Goal: Information Seeking & Learning: Check status

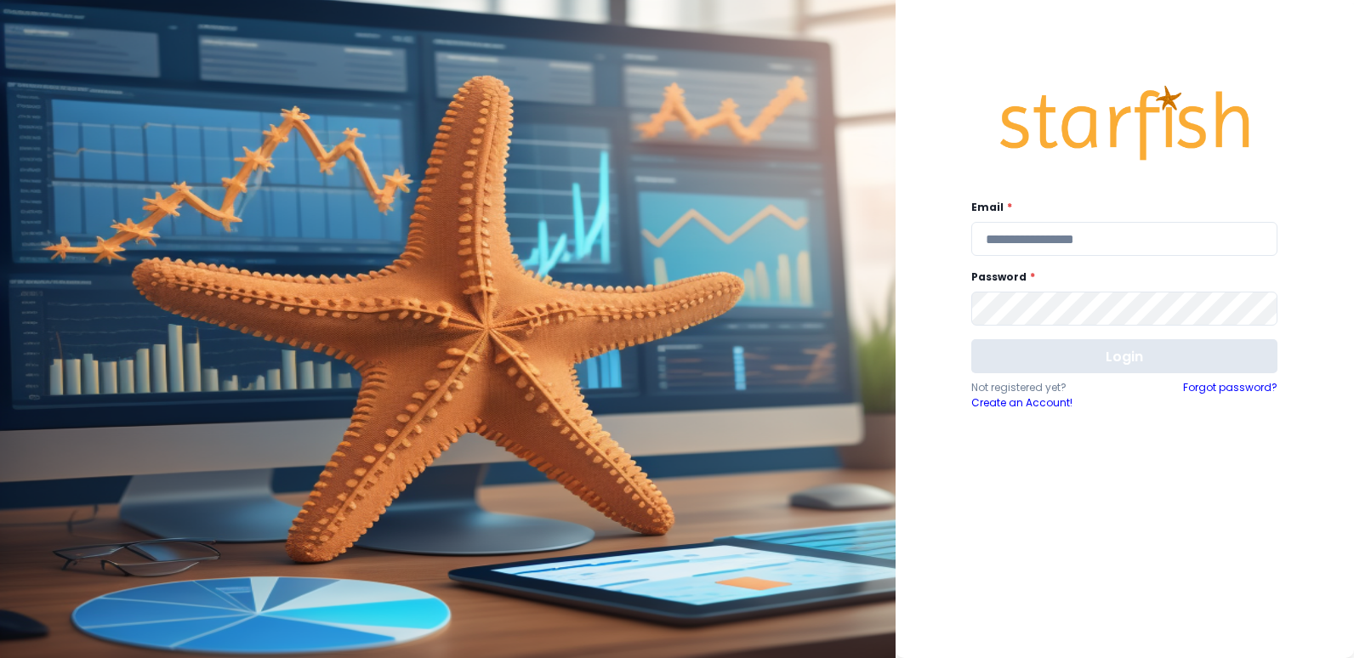
type input "**********"
click at [1151, 361] on button "Login" at bounding box center [1124, 356] width 306 height 34
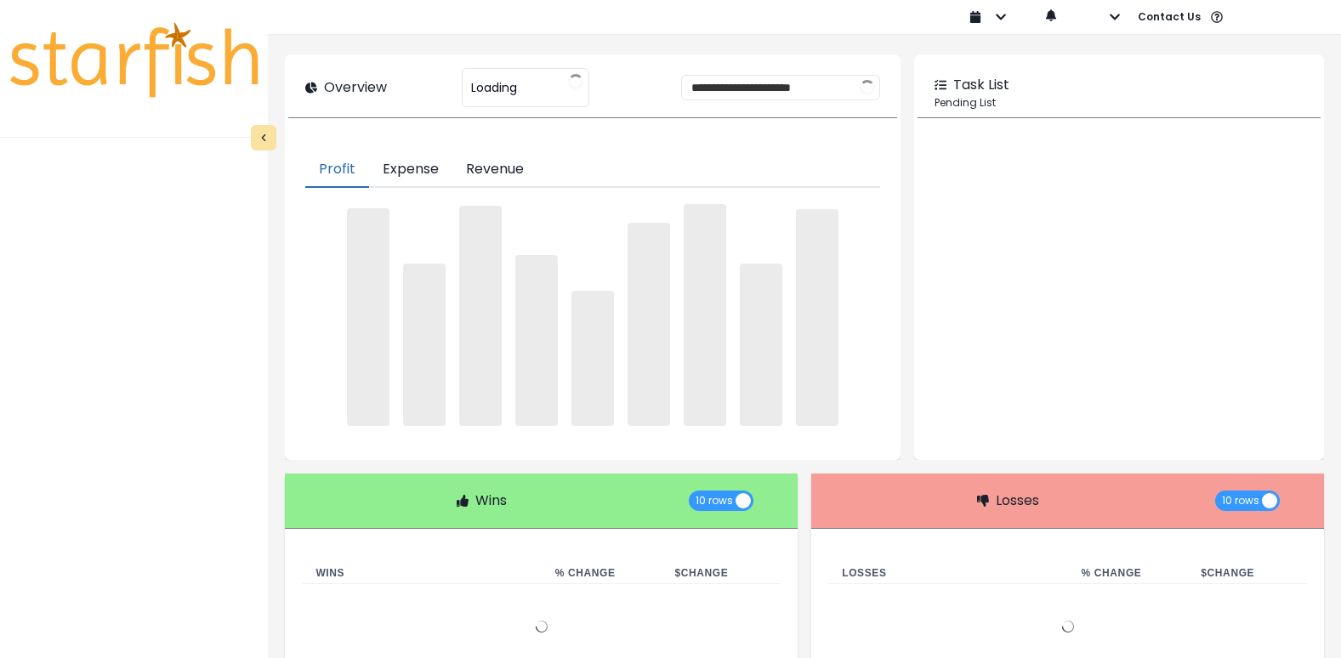
type input "**********"
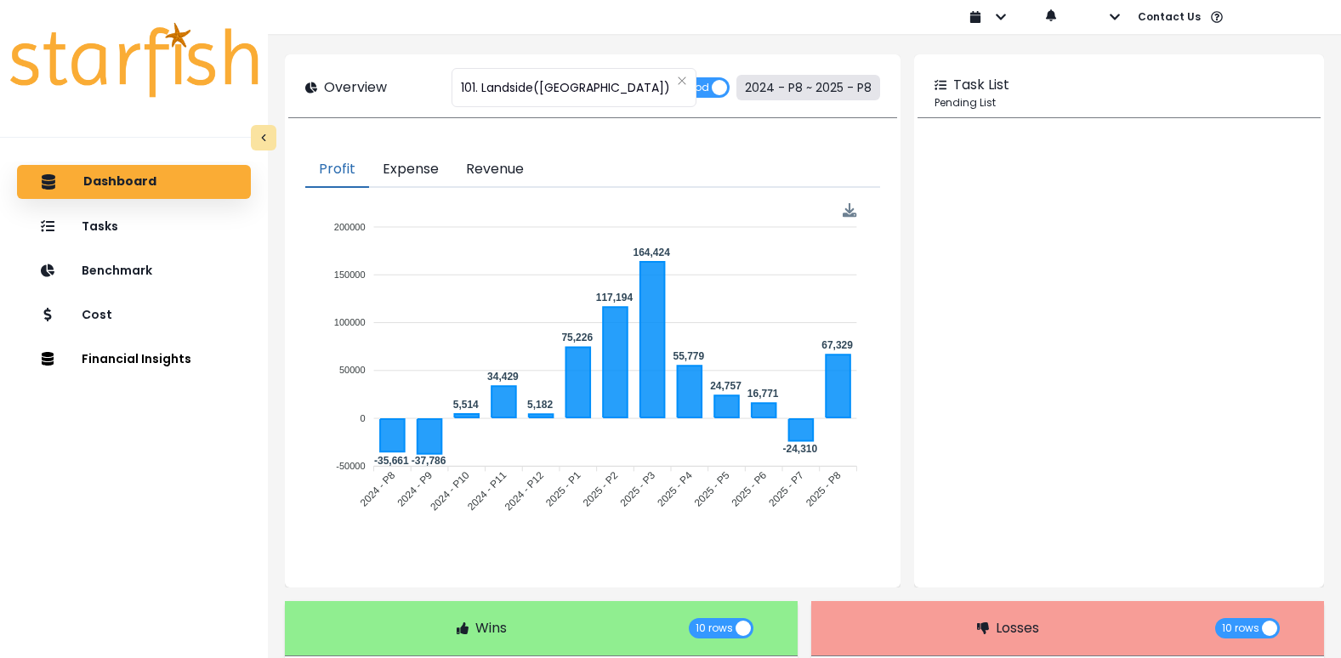
click at [826, 92] on button "2024 - P8 ~ 2025 - P8" at bounding box center [808, 88] width 144 height 26
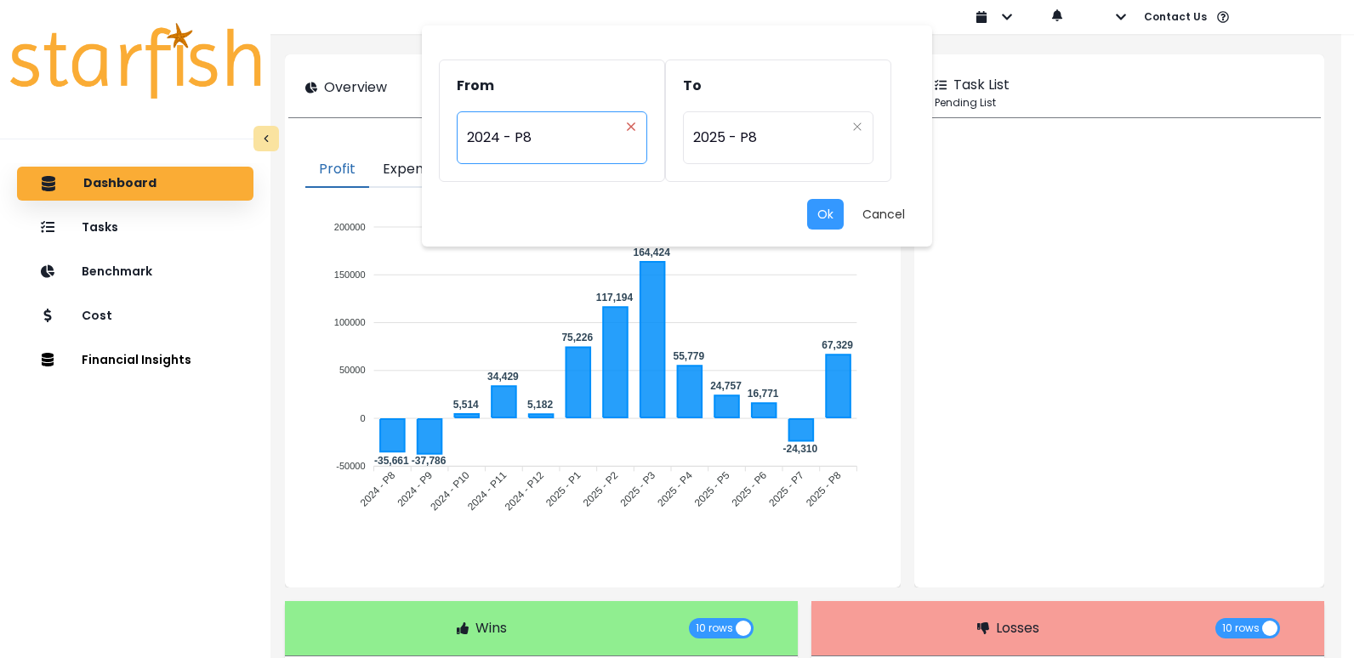
click at [632, 127] on icon "close" at bounding box center [631, 126] width 8 height 8
click at [595, 126] on div "Period" at bounding box center [543, 126] width 152 height 17
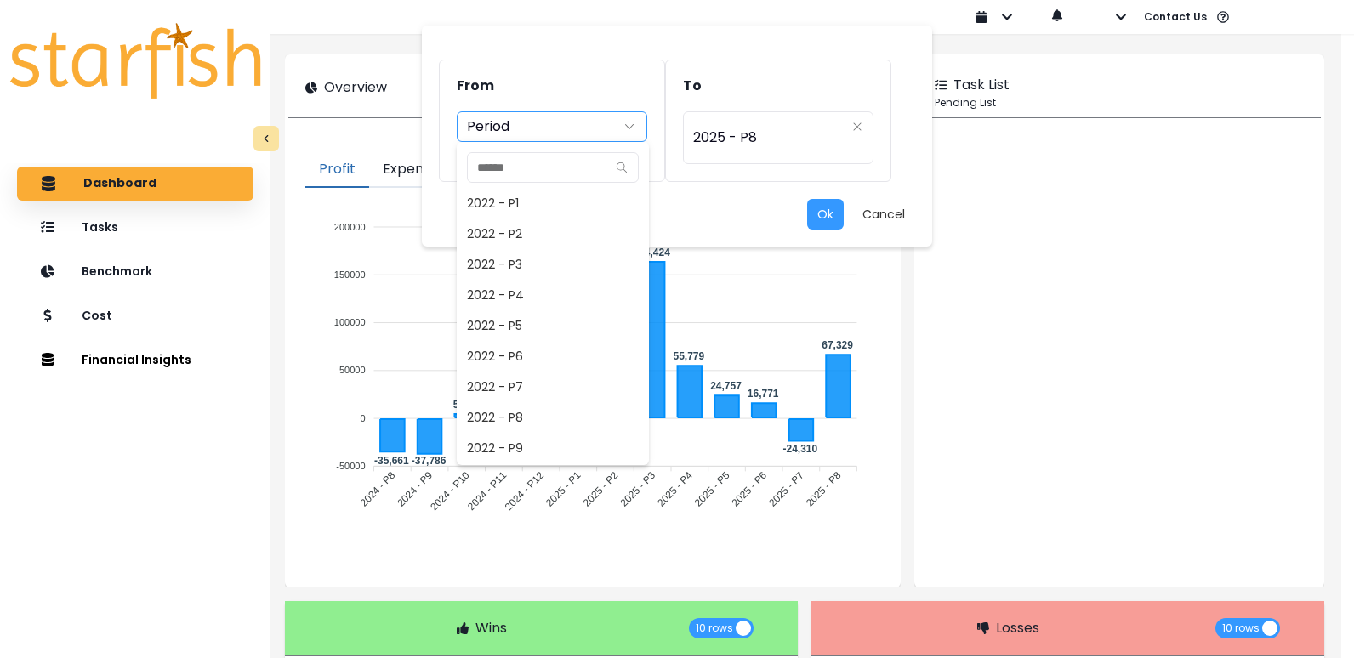
scroll to position [704, 0]
click at [513, 418] on span "2024 - P7" at bounding box center [553, 417] width 192 height 31
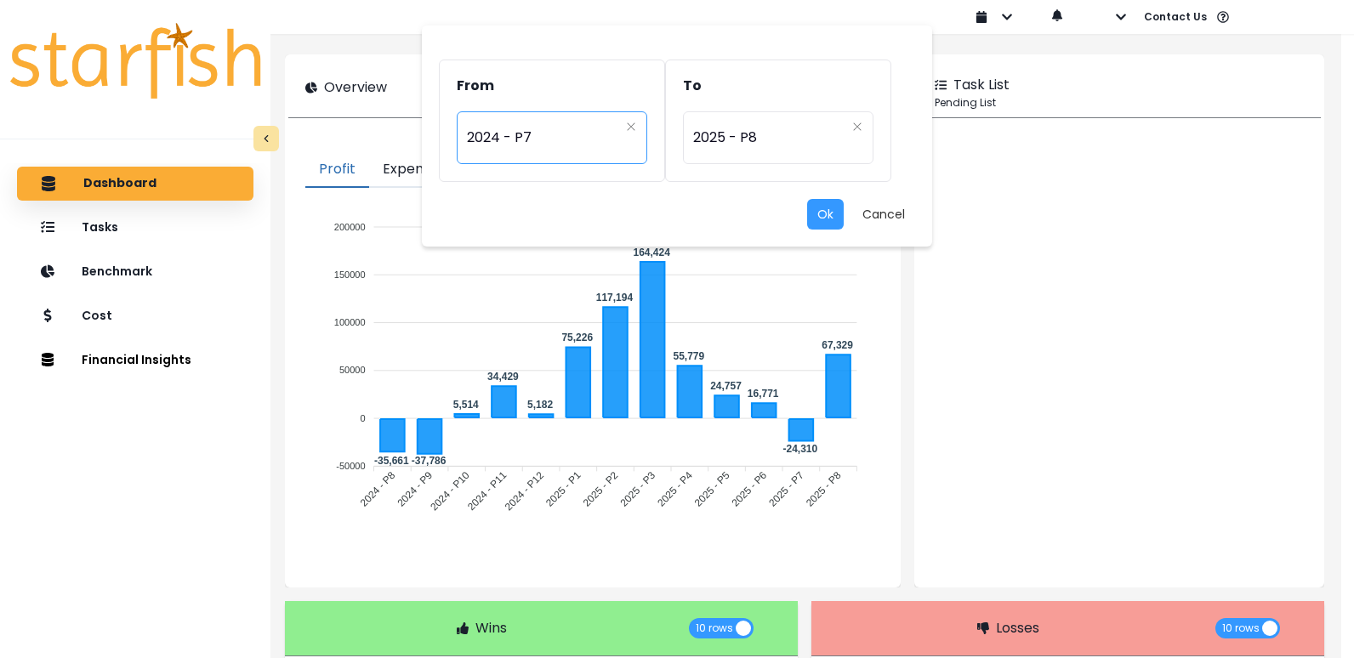
click at [577, 142] on span "2024 - P7" at bounding box center [543, 137] width 152 height 39
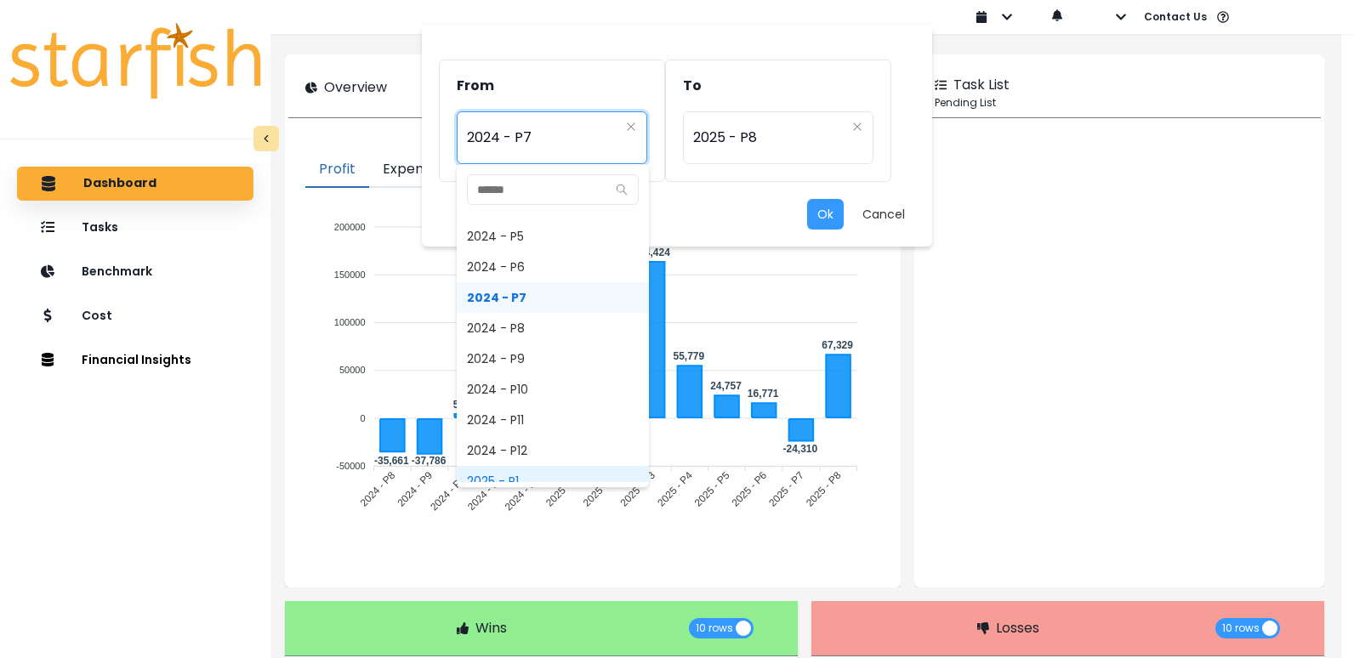
scroll to position [1099, 0]
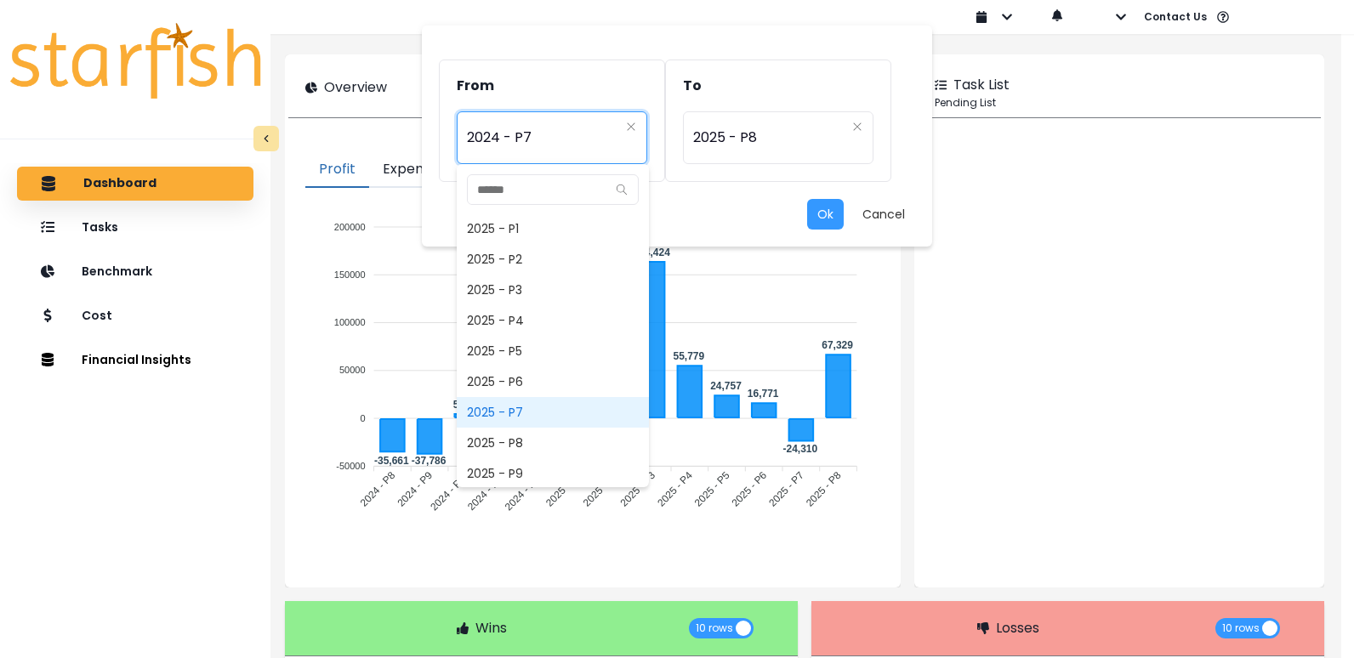
click at [516, 412] on span "2025 - P7" at bounding box center [553, 412] width 192 height 31
type input "*********"
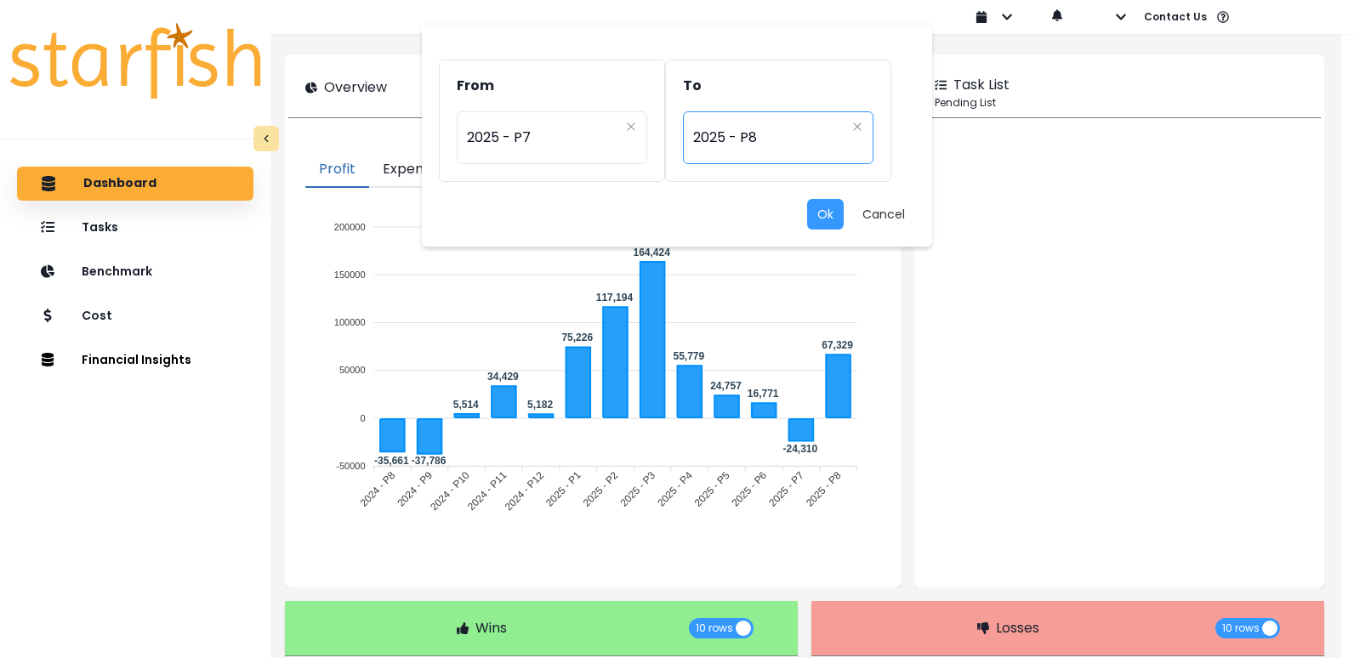
click at [783, 122] on span "2025 - P8" at bounding box center [769, 137] width 152 height 39
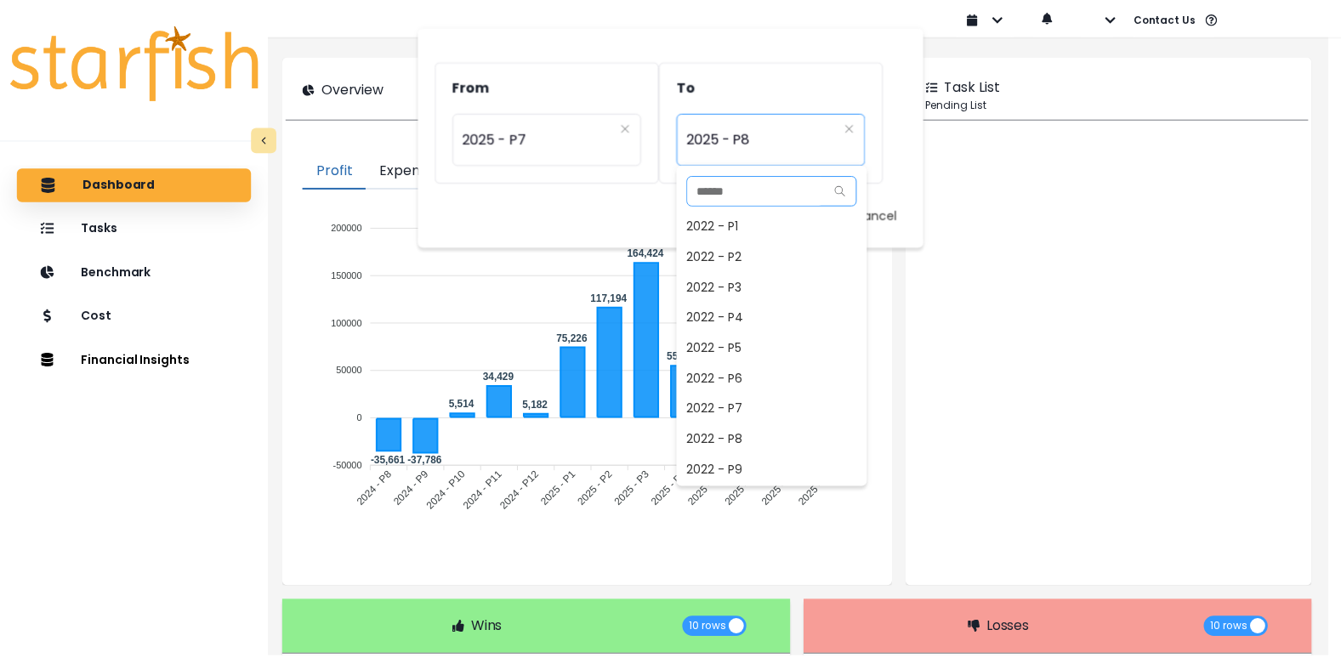
scroll to position [1071, 0]
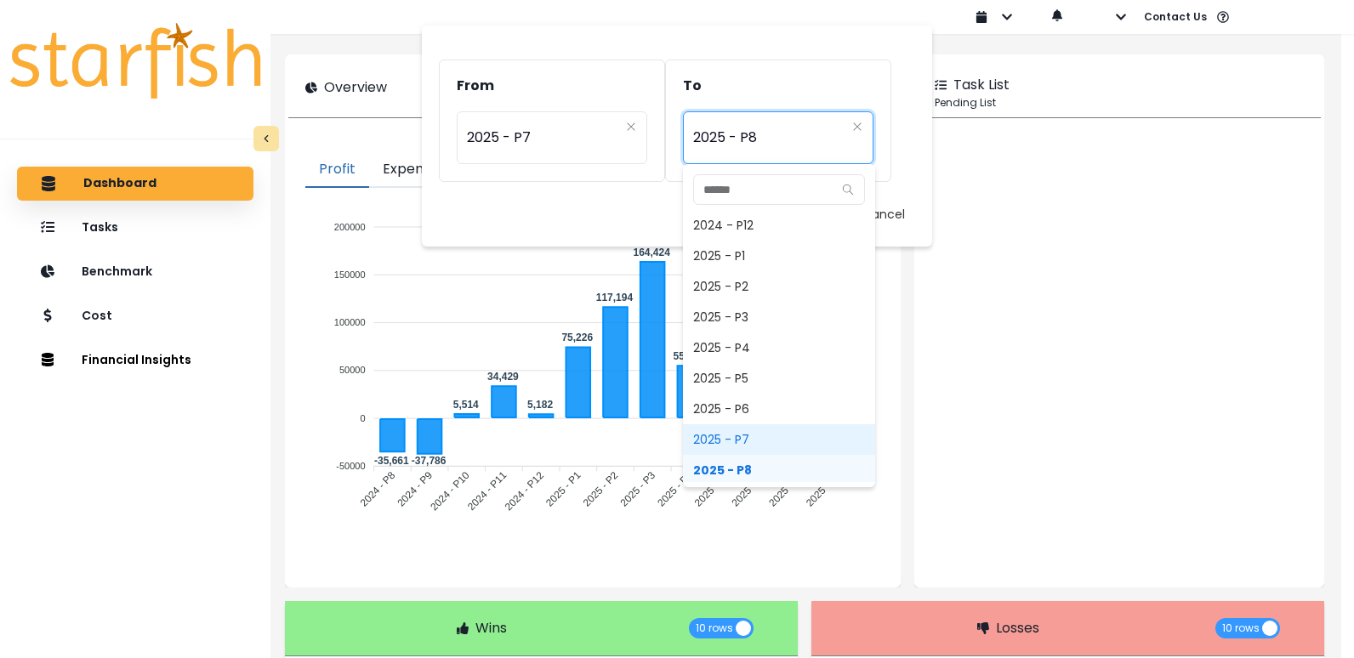
click at [730, 425] on span "2025 - P7" at bounding box center [779, 439] width 192 height 31
type input "*********"
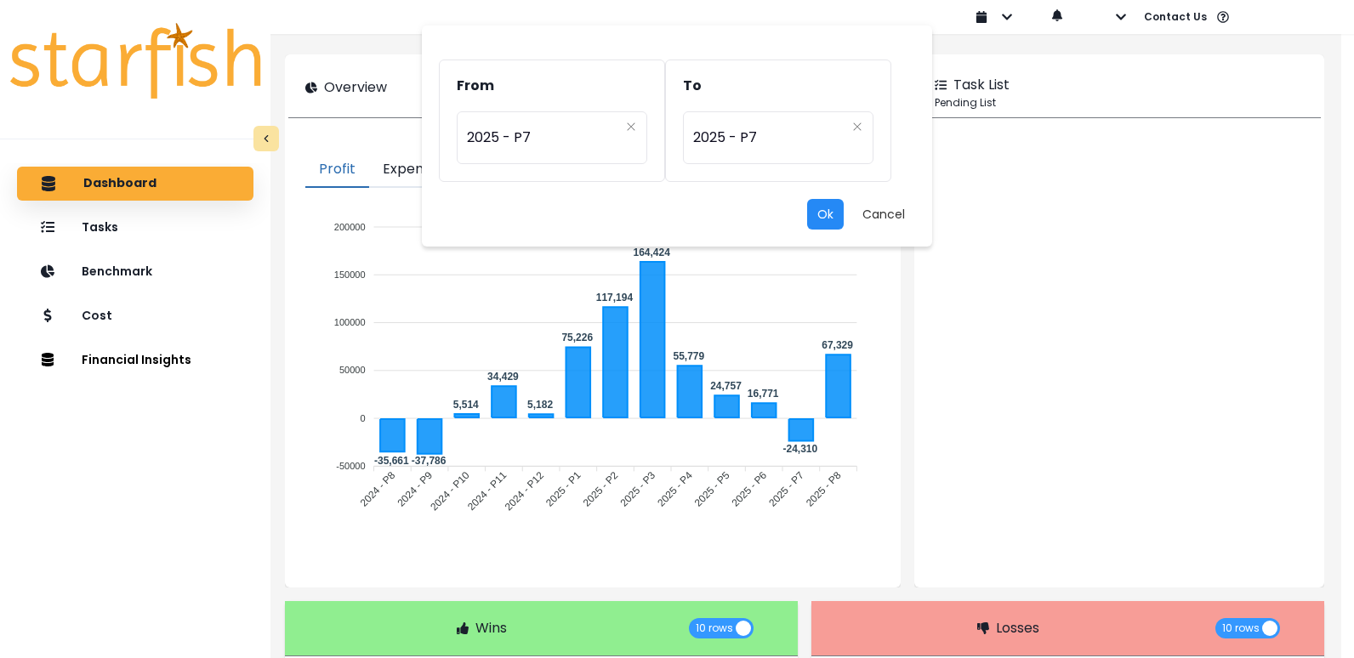
click at [831, 222] on button "Ok" at bounding box center [825, 214] width 37 height 31
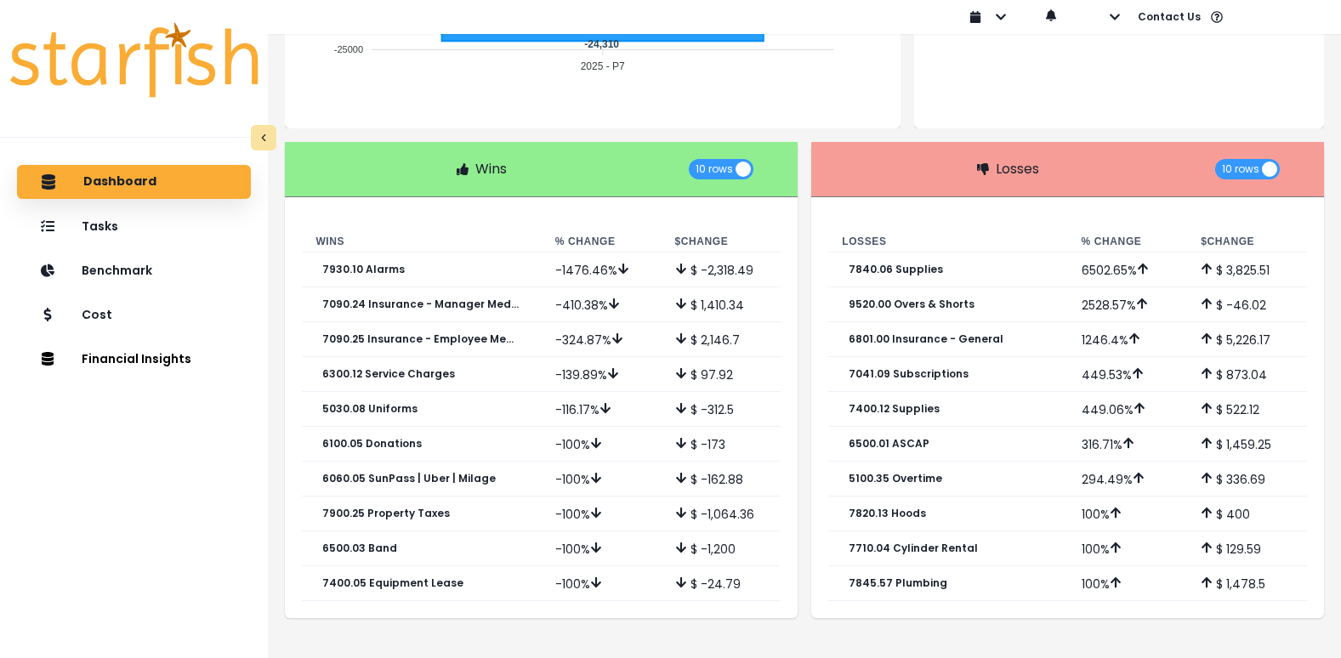
scroll to position [460, 0]
click at [890, 269] on p "7840.06 Supplies" at bounding box center [896, 269] width 94 height 12
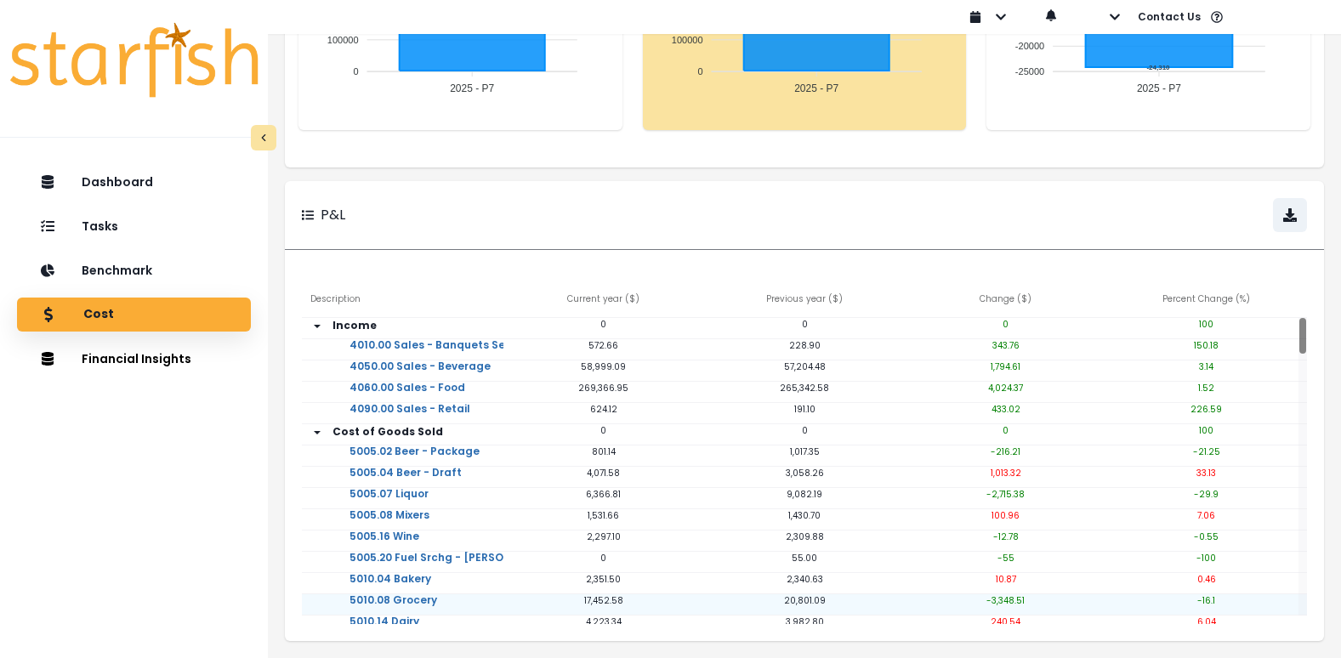
scroll to position [325, 0]
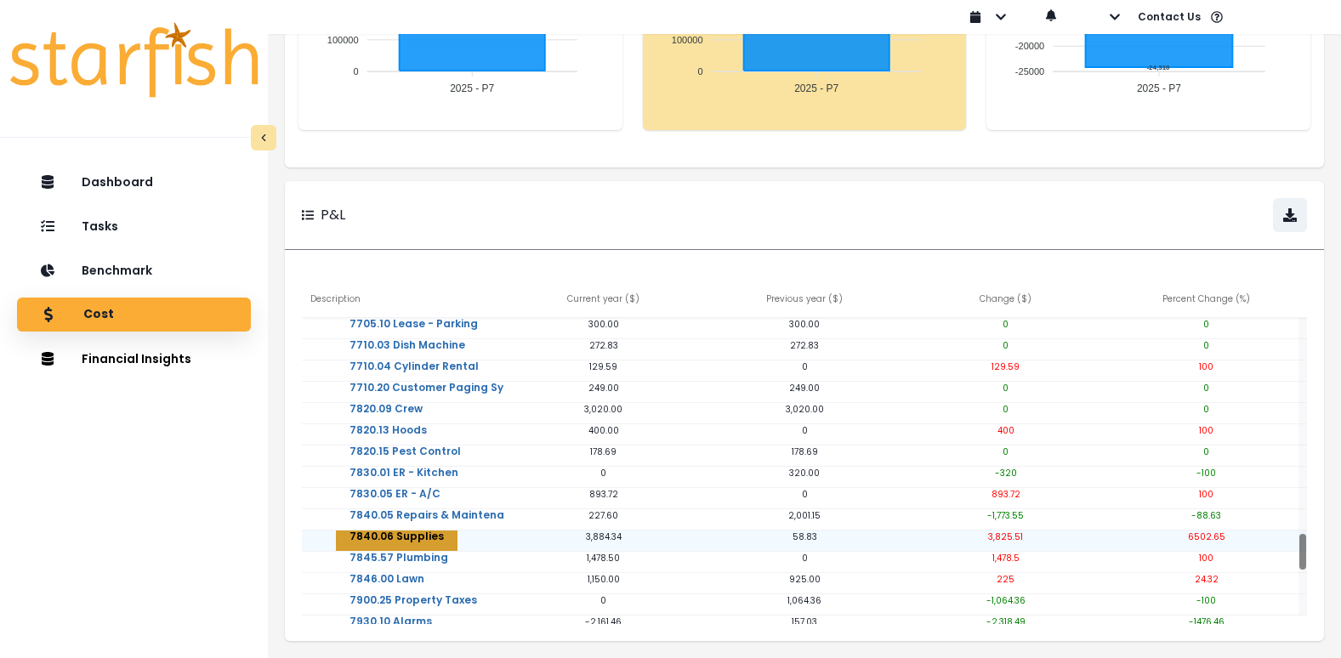
click at [413, 531] on button "7840.06 Supplies" at bounding box center [397, 548] width 122 height 34
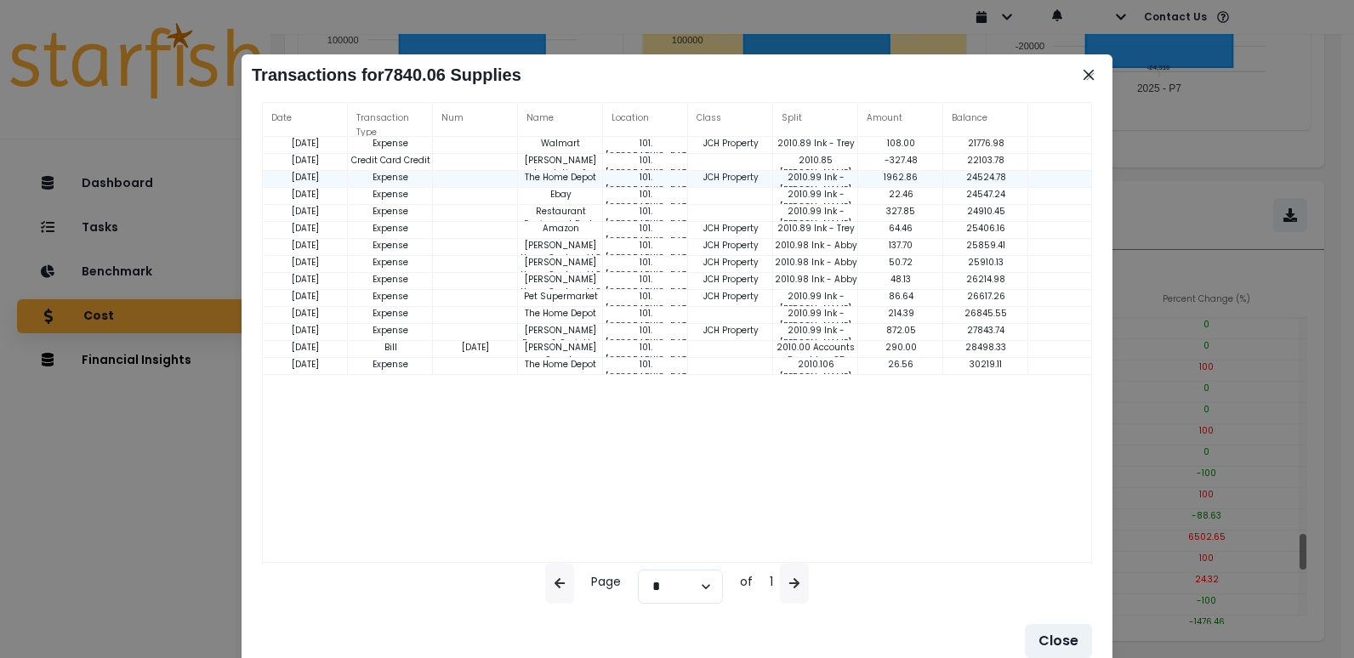
click at [554, 177] on p "The Home Depot" at bounding box center [560, 177] width 85 height 13
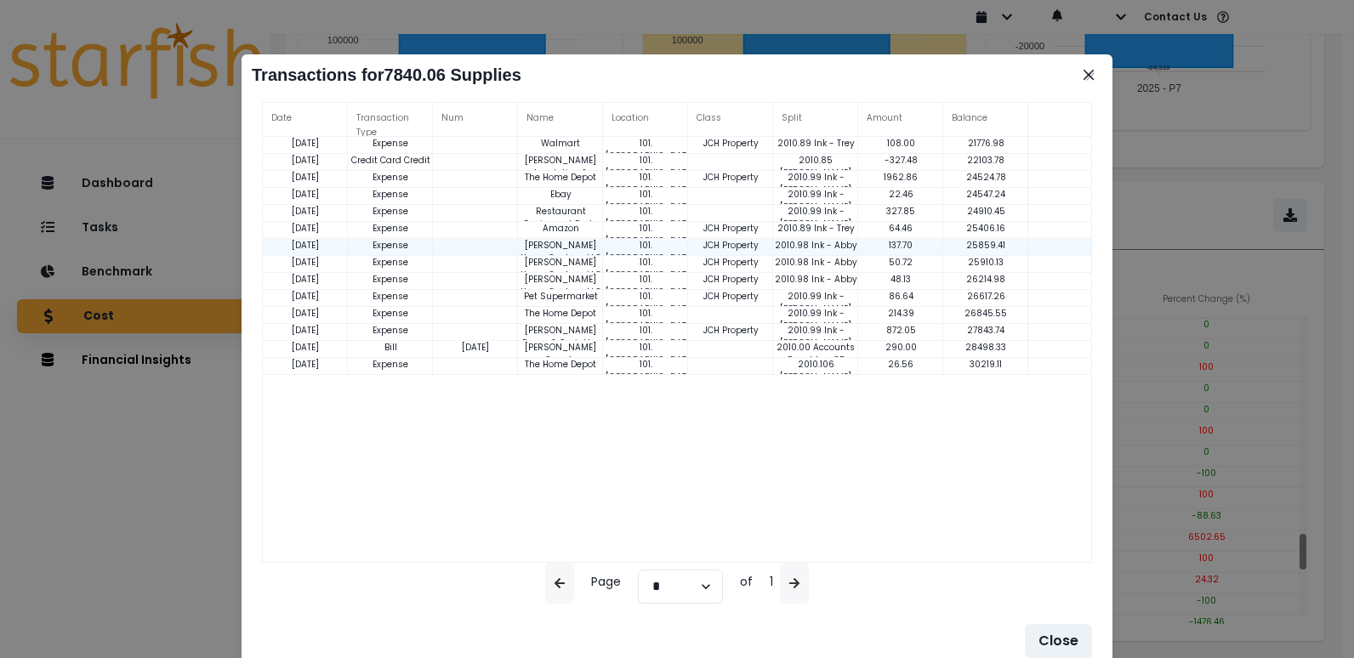
click at [816, 247] on p "2010.98 Ink - Abby" at bounding box center [815, 245] width 85 height 13
click at [774, 392] on div "[DATE] Expense Walmart 101. Landside JCH Property 2010.89 Ink - Trey 108.00 217…" at bounding box center [677, 367] width 828 height 461
click at [752, 436] on div "[DATE] Expense Walmart 101. Landside JCH Property 2010.89 Ink - Trey 108.00 217…" at bounding box center [677, 367] width 828 height 461
click at [1083, 76] on button "Close" at bounding box center [1088, 74] width 27 height 27
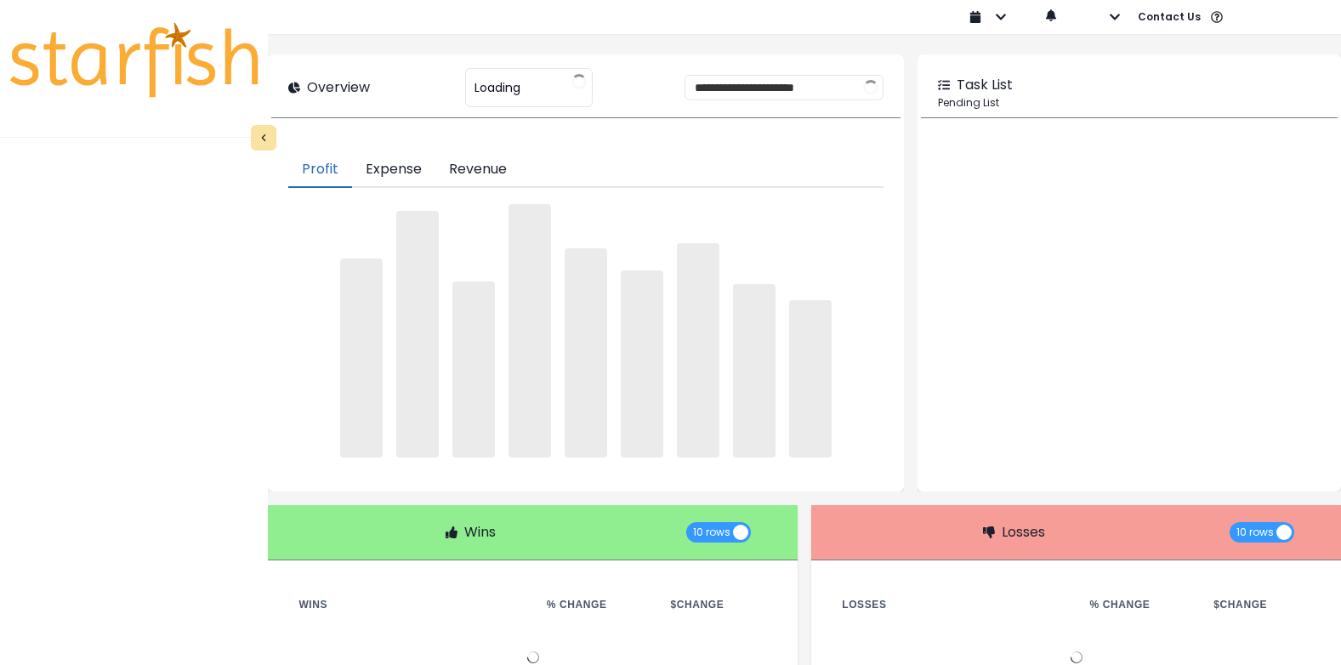
type input "**********"
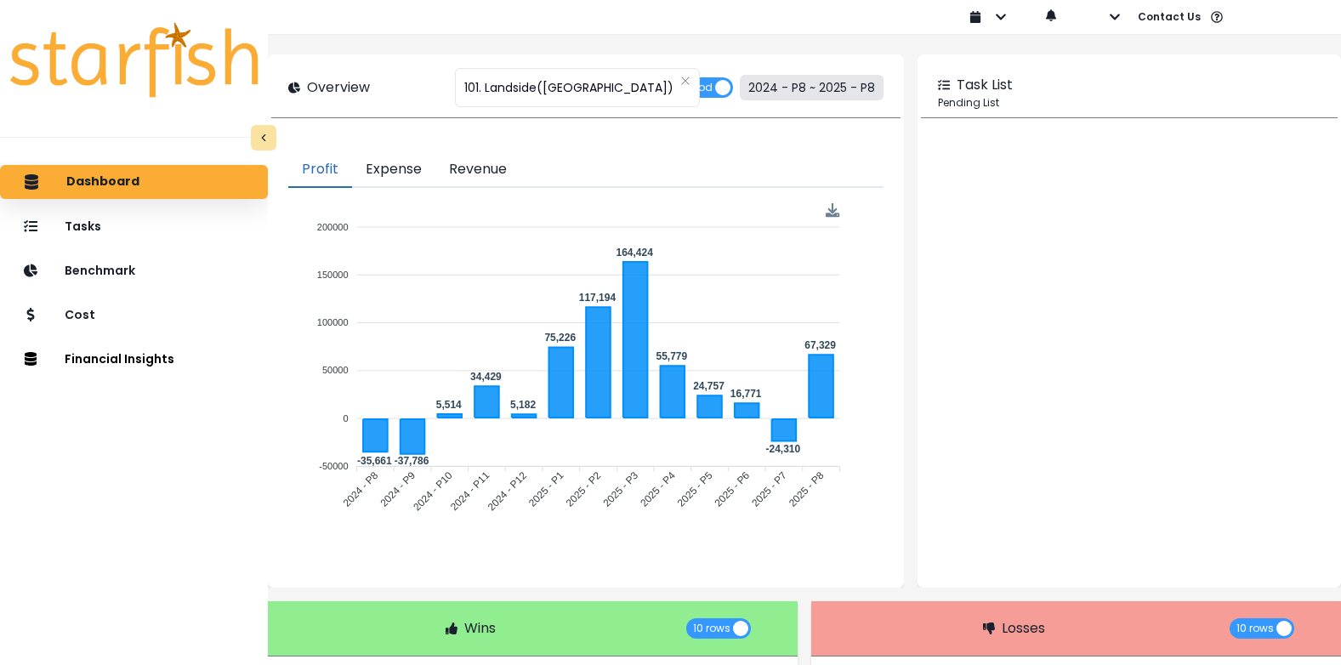
click at [816, 89] on button "2024 - P8 ~ 2025 - P8" at bounding box center [812, 88] width 144 height 26
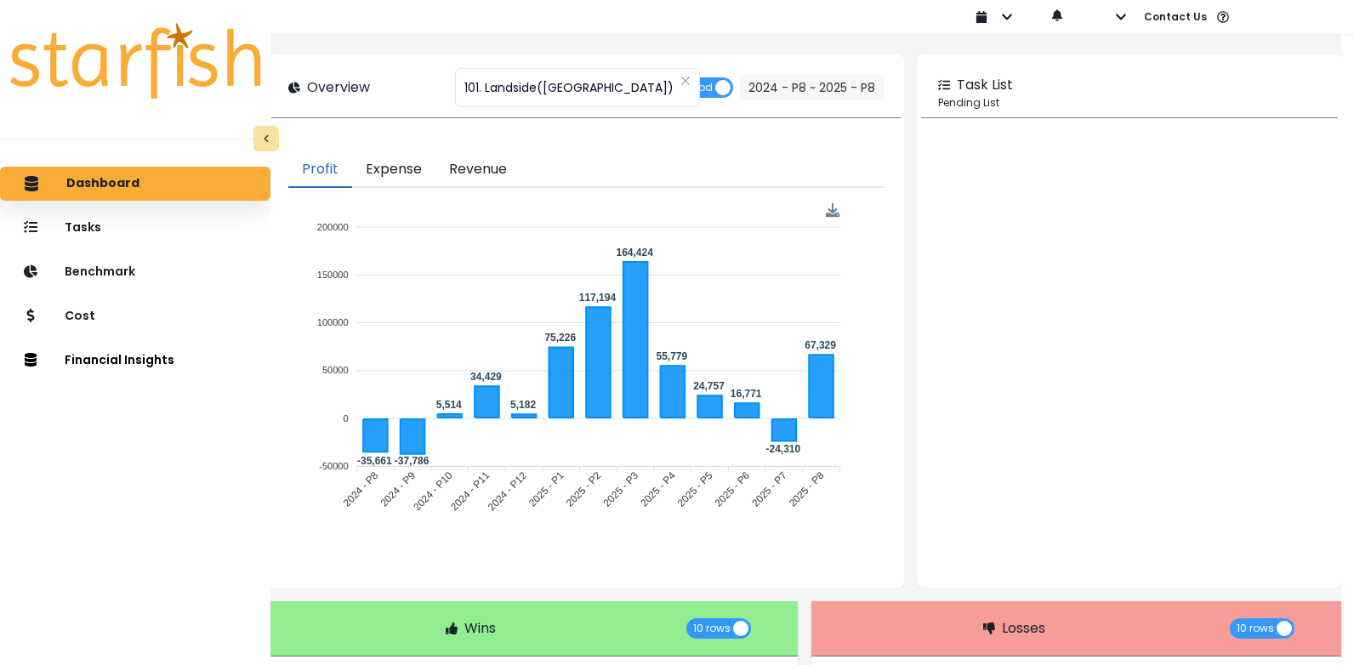
click at [629, 131] on icon "close" at bounding box center [631, 127] width 10 height 10
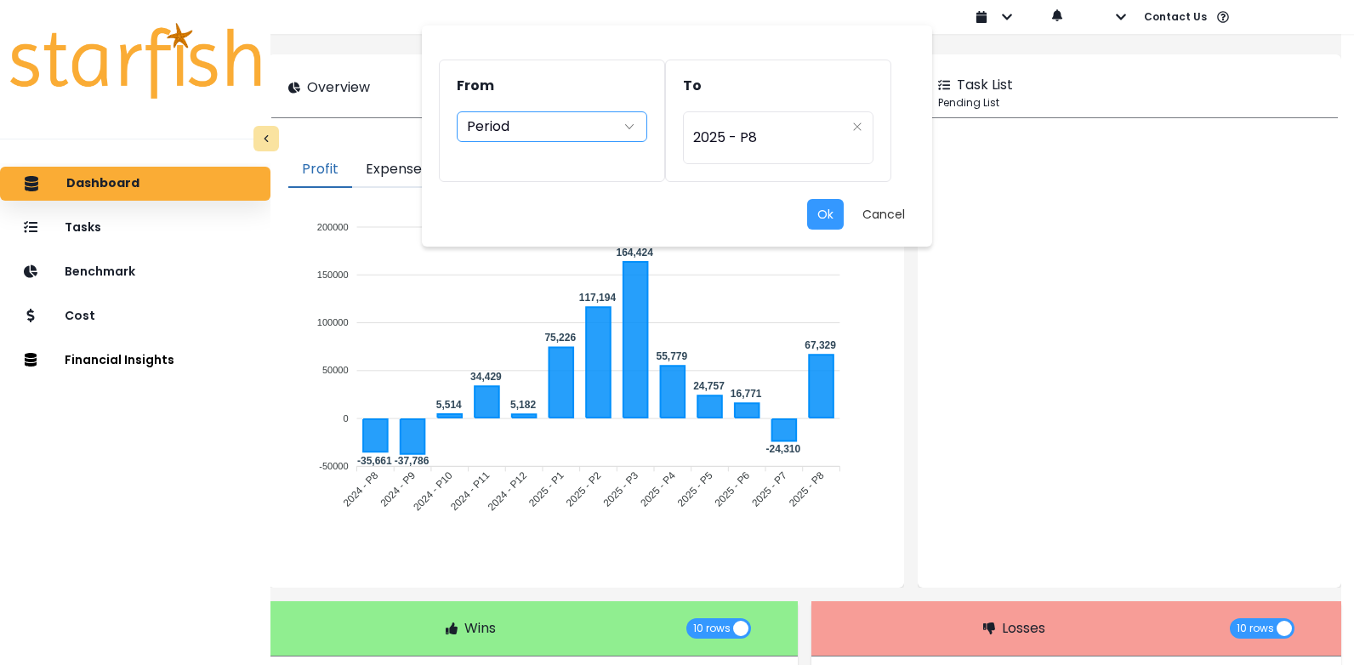
click at [632, 131] on icon "arrow down line" at bounding box center [629, 126] width 14 height 17
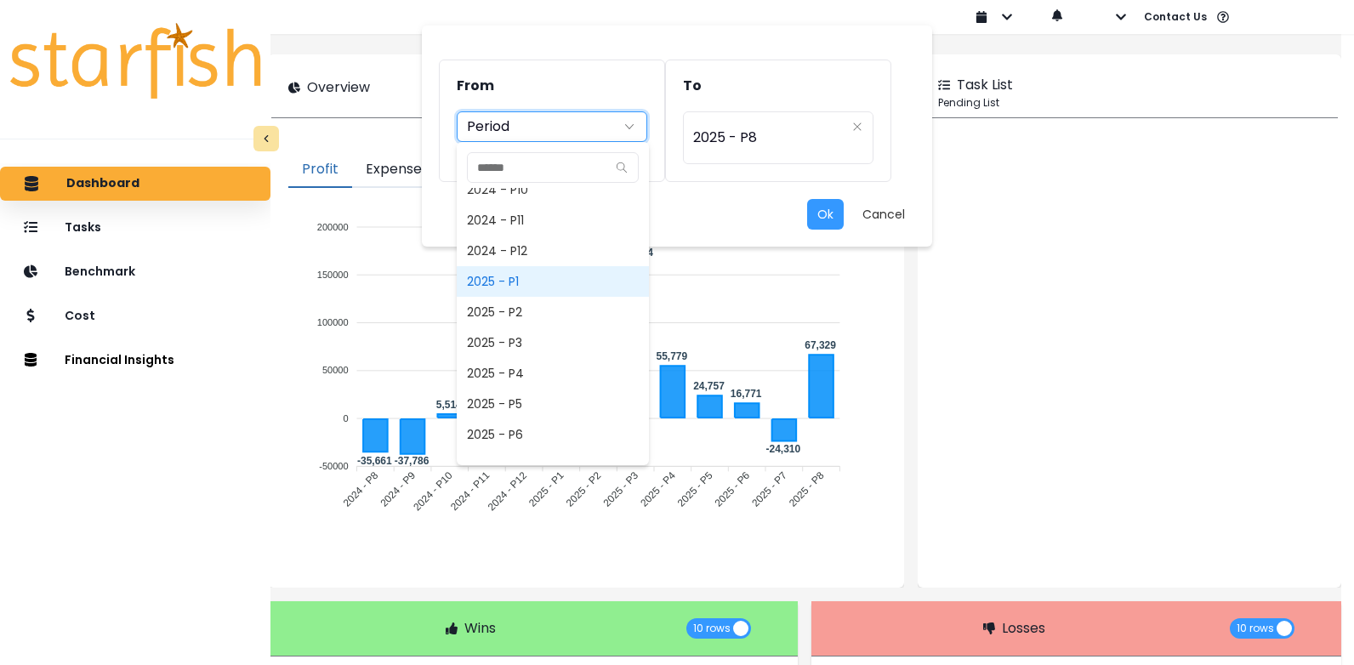
scroll to position [1129, 0]
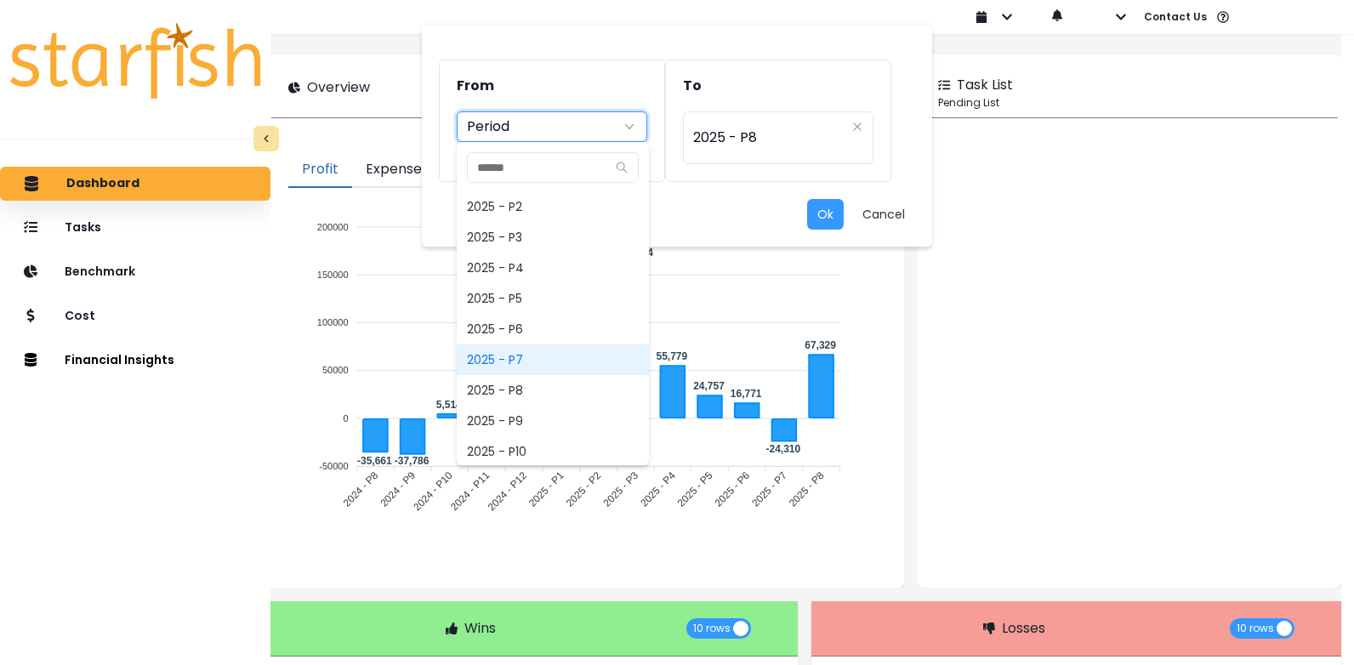
click at [515, 368] on span "2025 - P7" at bounding box center [553, 359] width 192 height 31
type input "*********"
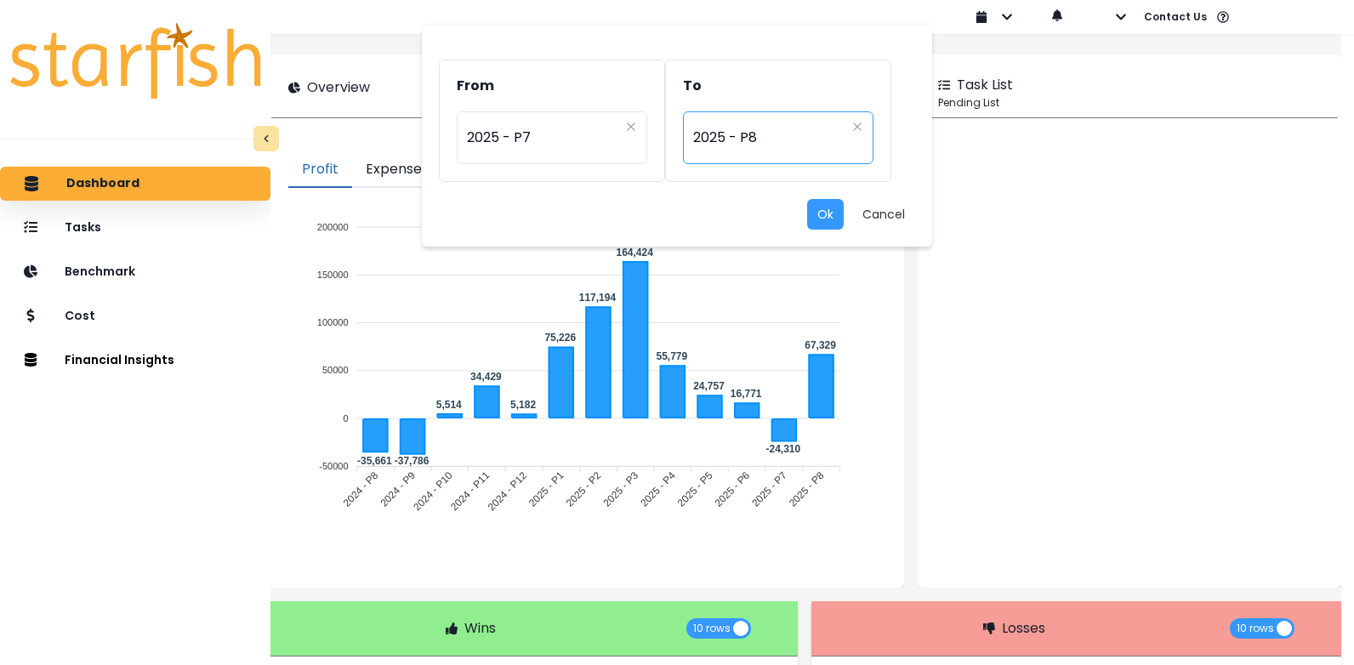
click at [848, 128] on div "********* 2025 - P8" at bounding box center [778, 137] width 190 height 53
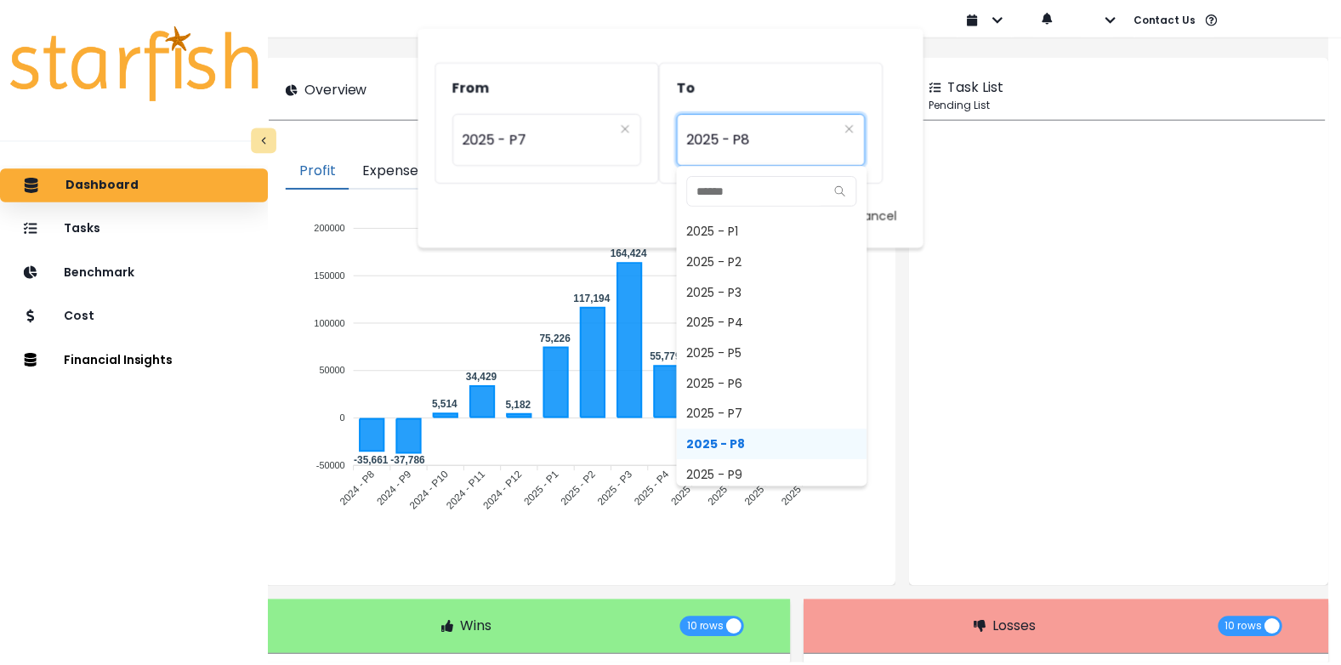
scroll to position [1071, 0]
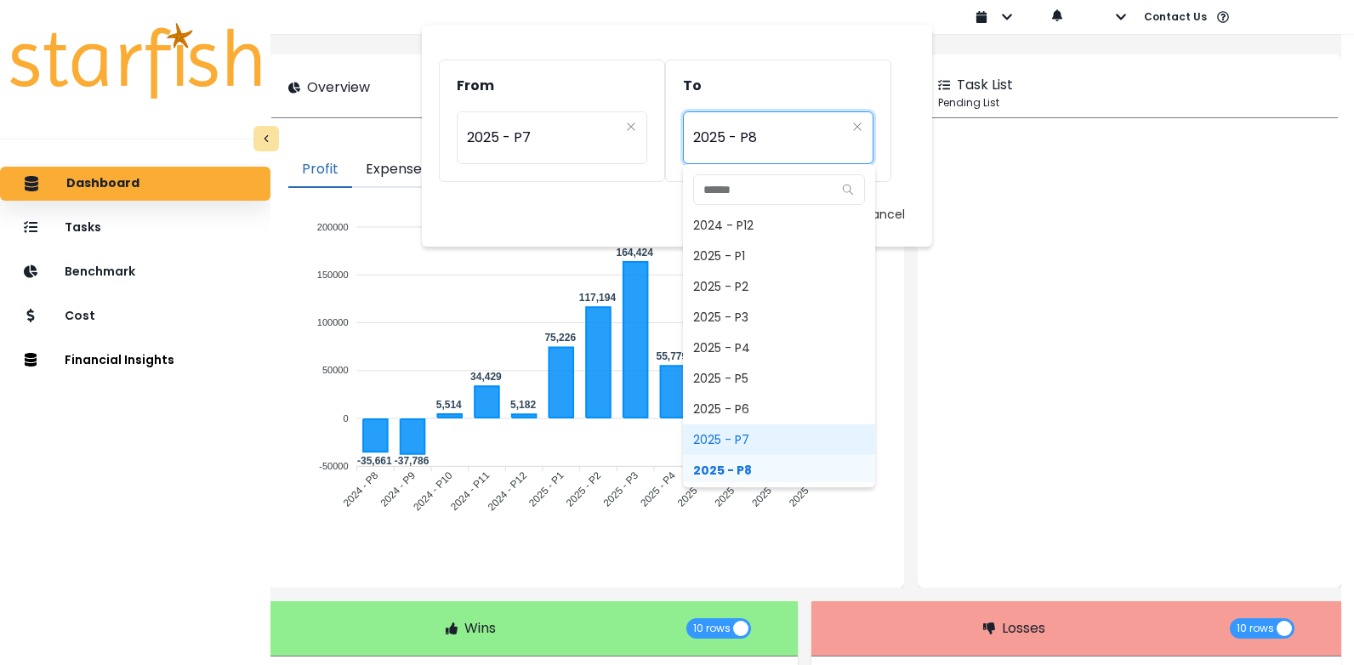
click at [779, 433] on span "2025 - P7" at bounding box center [779, 439] width 192 height 31
type input "*********"
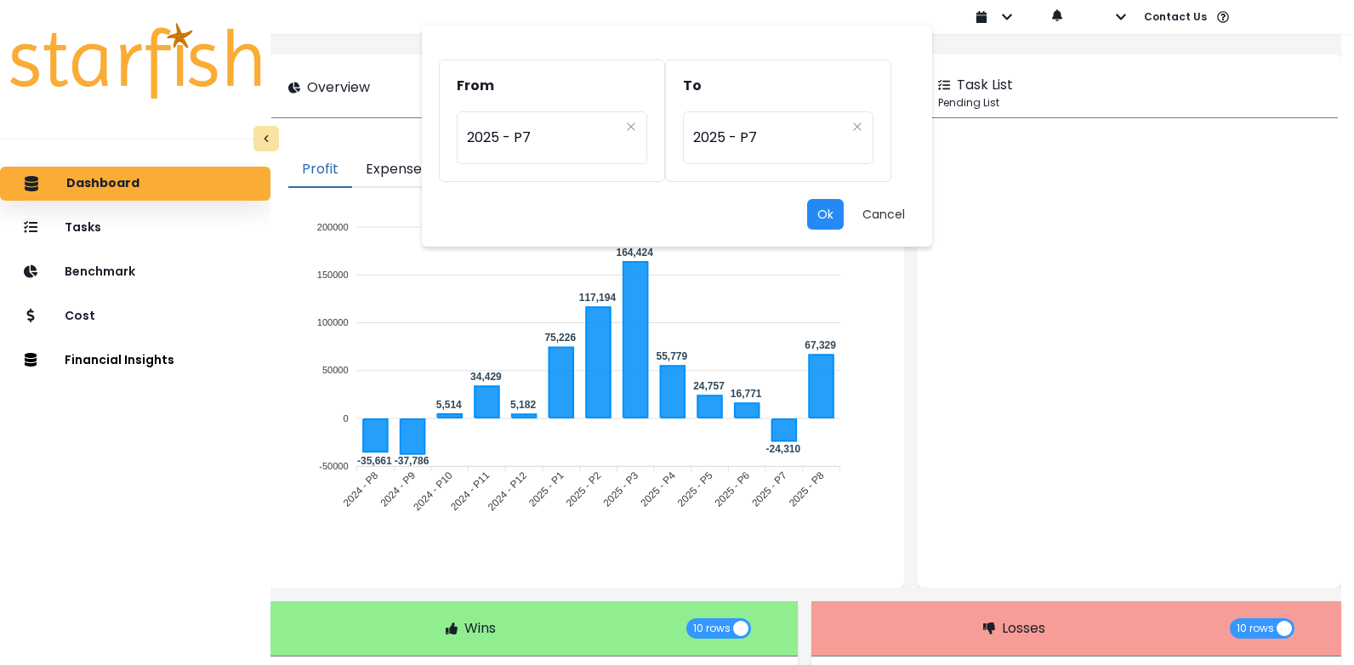
click at [832, 218] on button "Ok" at bounding box center [825, 214] width 37 height 31
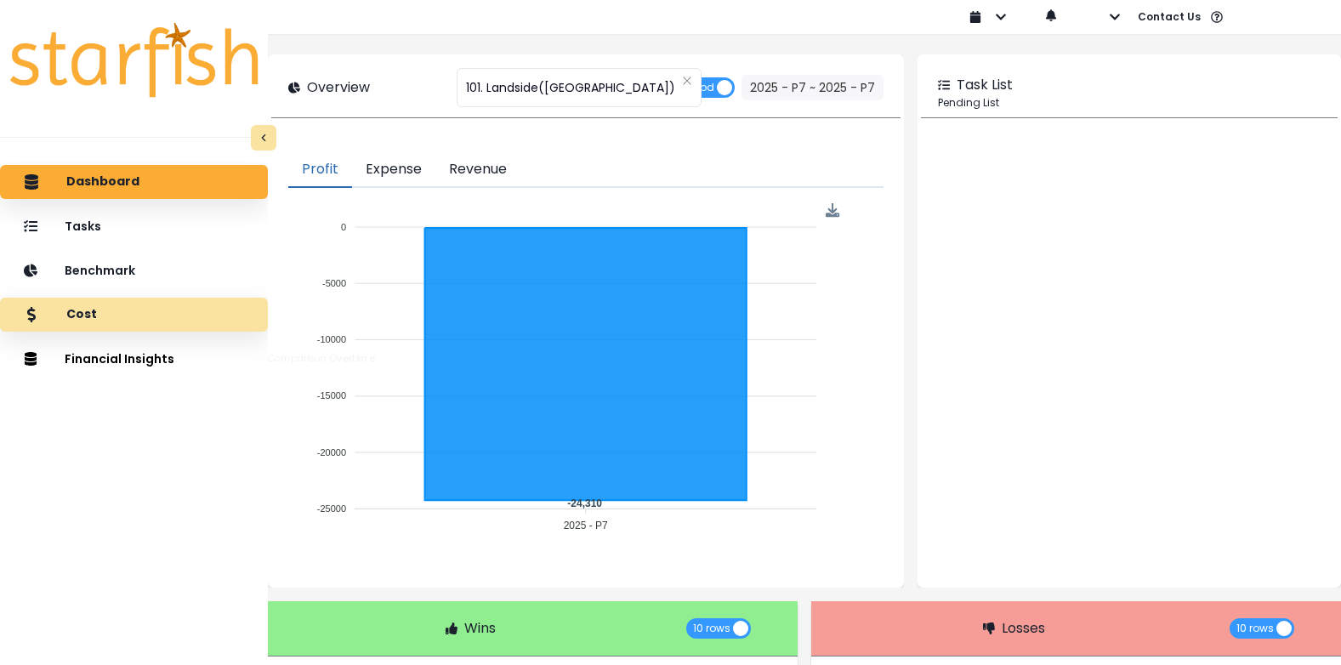
click at [95, 329] on div "Cost" at bounding box center [134, 315] width 241 height 36
click at [91, 319] on p "Cost" at bounding box center [81, 314] width 31 height 15
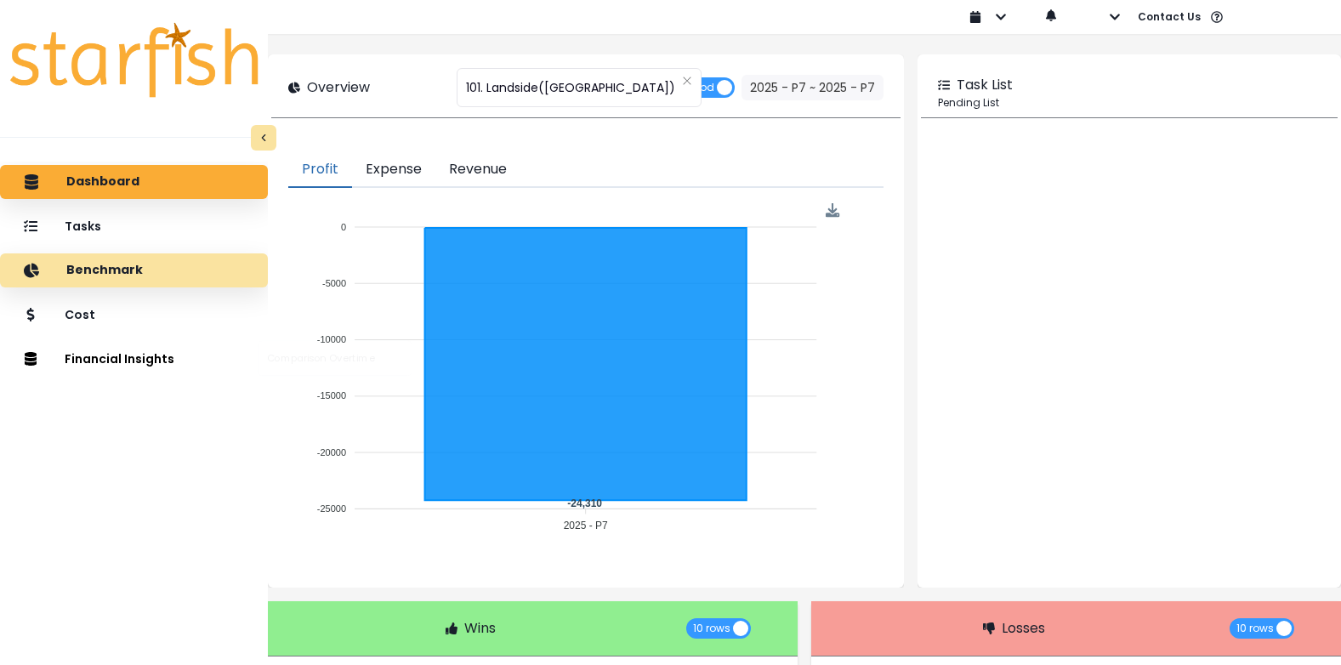
click at [126, 268] on p "Benchmark" at bounding box center [104, 270] width 77 height 15
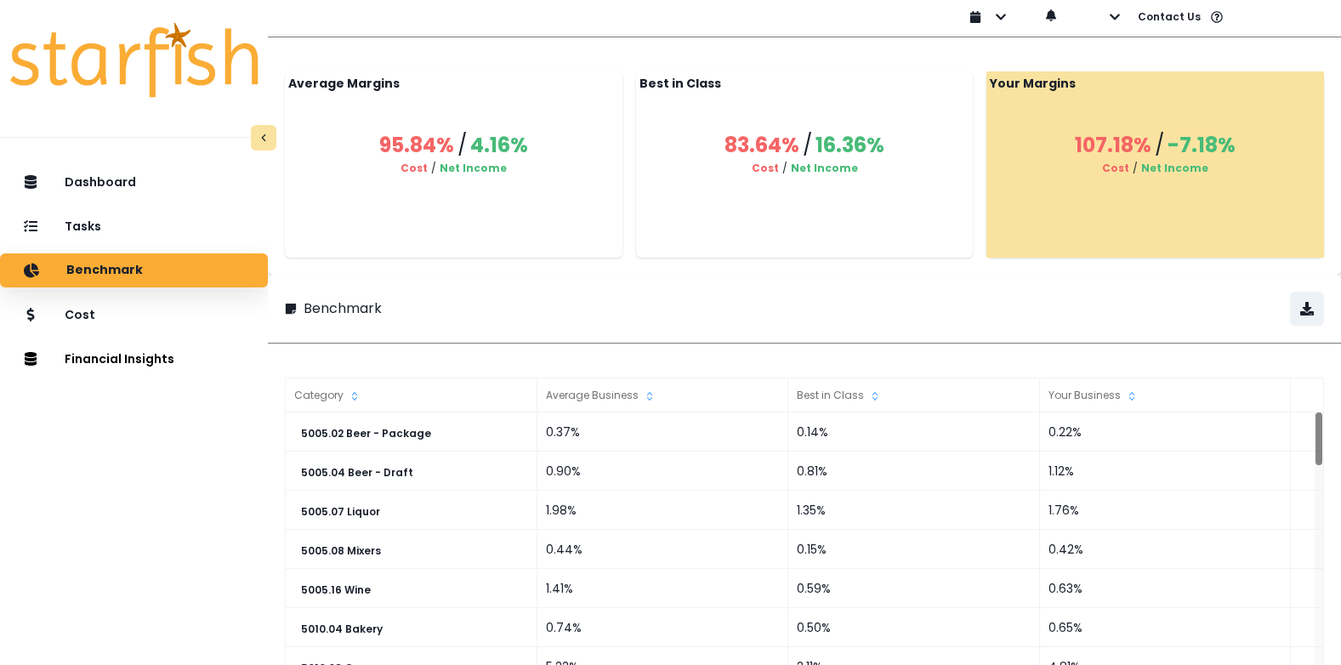
scroll to position [170, 0]
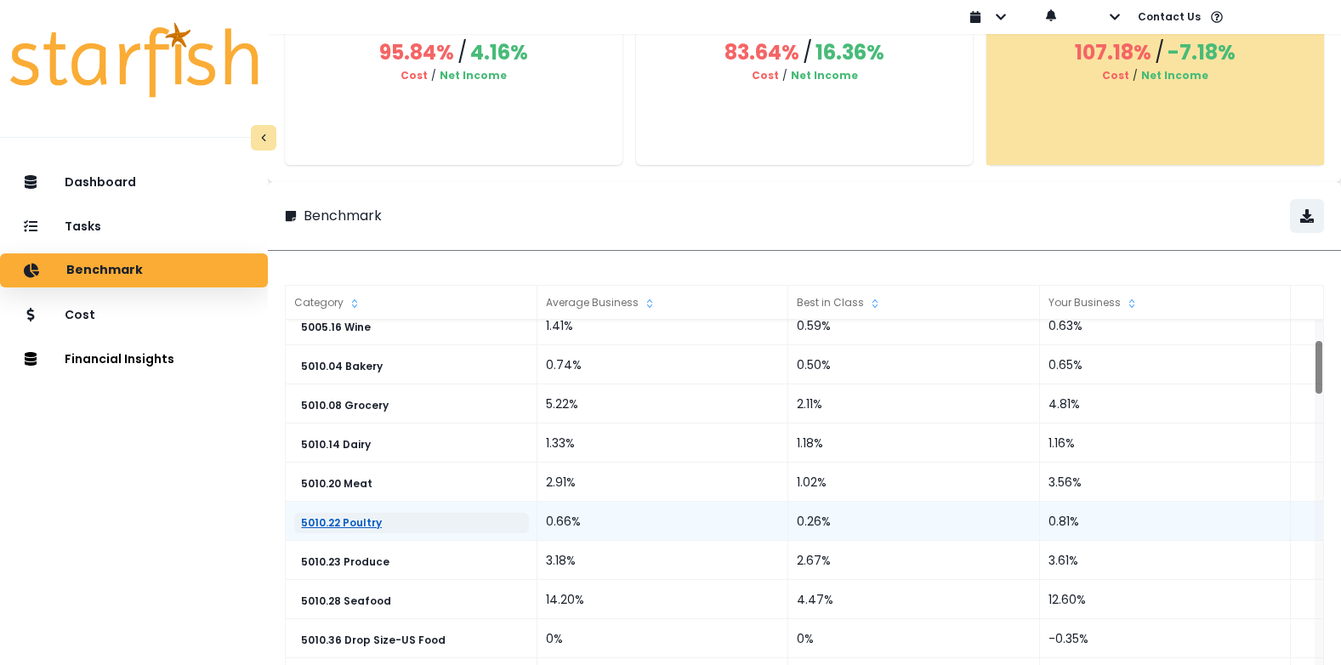
click at [372, 517] on p "5010.22 Poultry" at bounding box center [341, 523] width 81 height 12
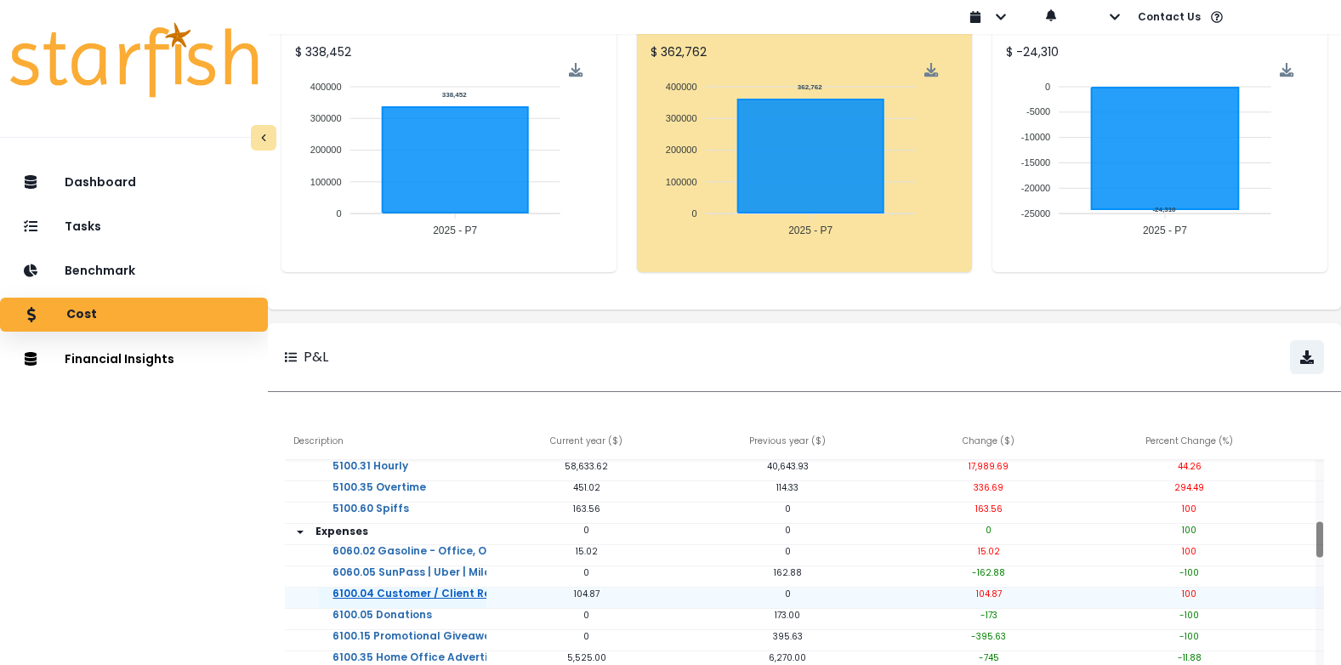
click at [419, 594] on link "6100.04 Customer / Client Relations" at bounding box center [431, 605] width 224 height 34
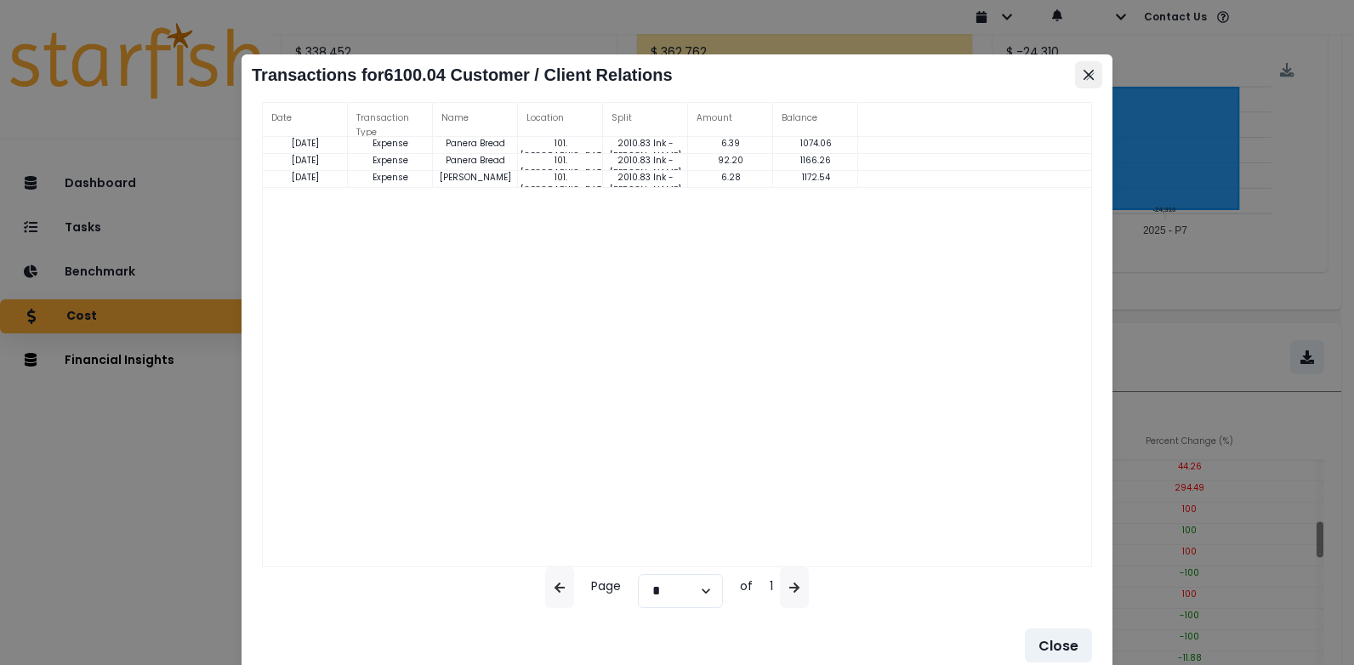
click at [1083, 78] on icon "Close" at bounding box center [1088, 75] width 10 height 10
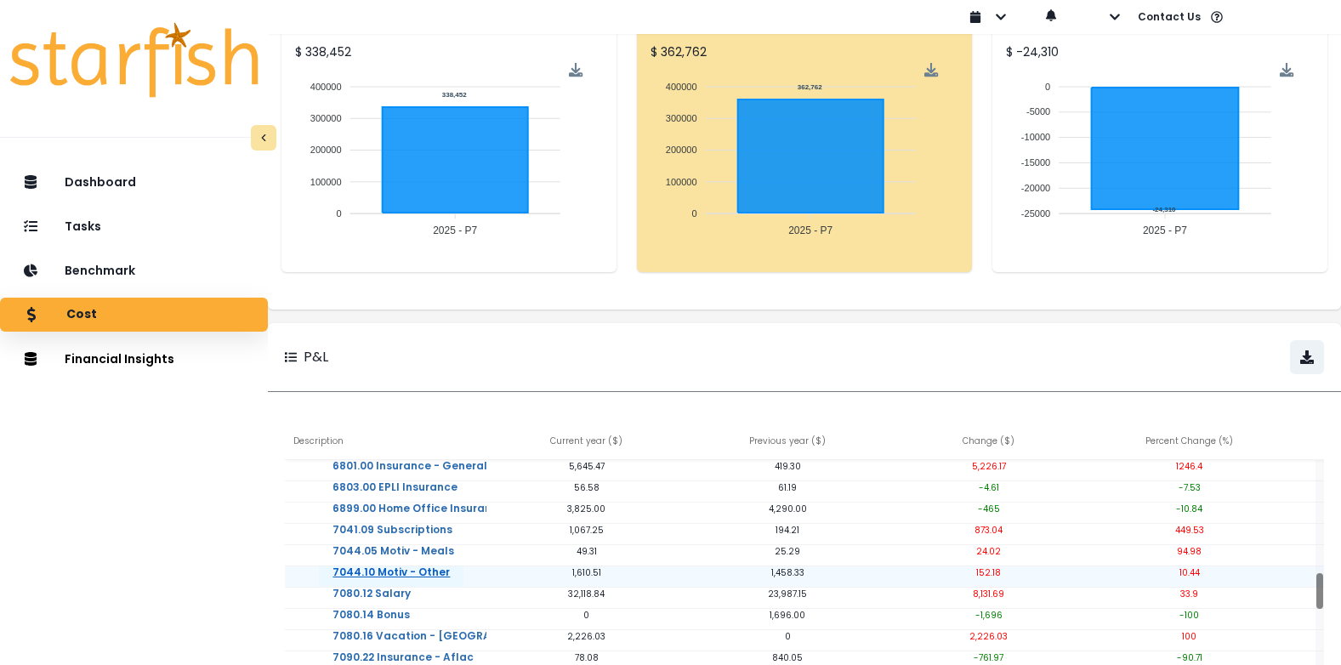
click at [422, 573] on link "7044.10 Motiv - Other" at bounding box center [391, 583] width 145 height 34
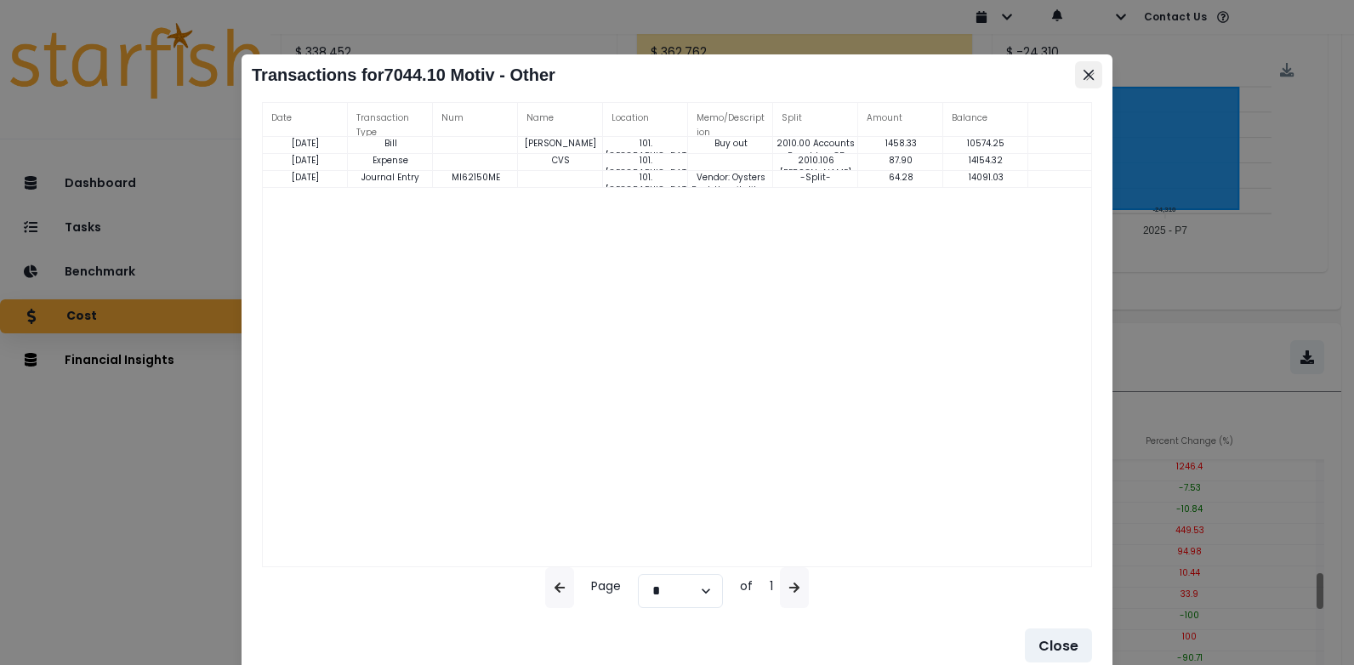
click at [1090, 71] on icon "Close" at bounding box center [1088, 75] width 10 height 10
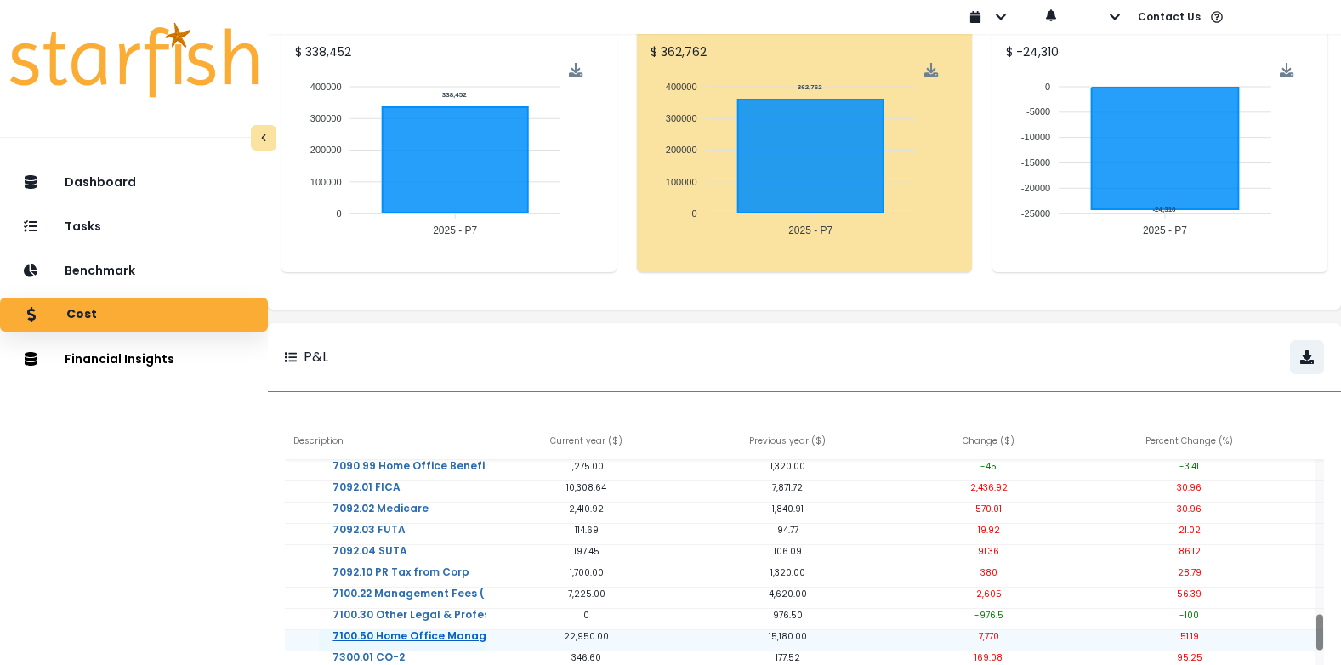
click at [429, 634] on link "7100.50 Home Office Management Salaries" at bounding box center [451, 647] width 264 height 34
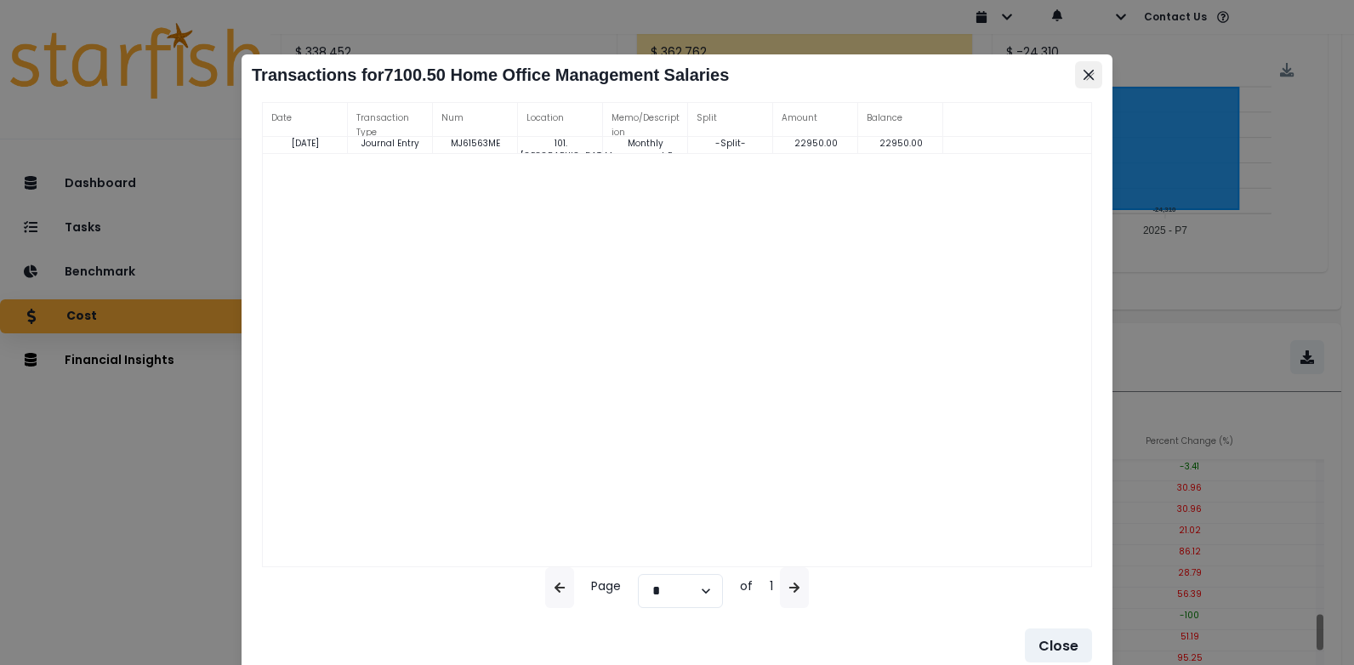
click at [1084, 71] on icon "Close" at bounding box center [1088, 75] width 10 height 10
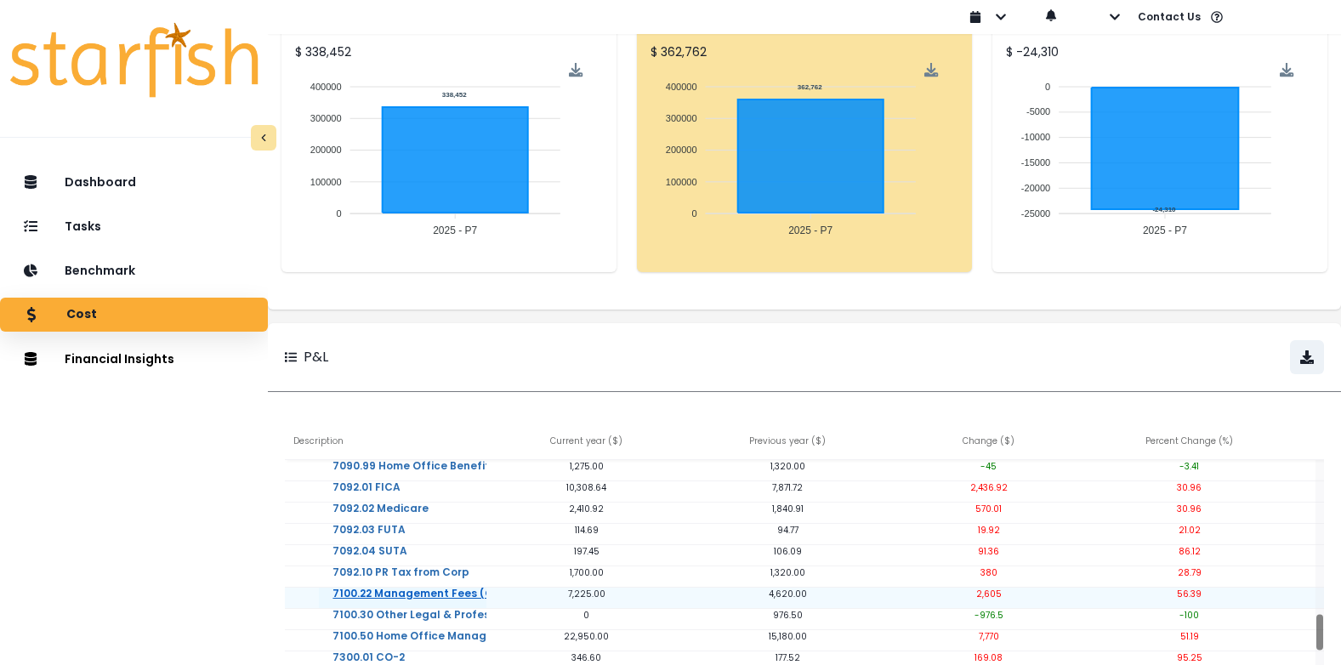
click at [431, 590] on link "7100.22 Management Fees (G&A)" at bounding box center [424, 605] width 210 height 34
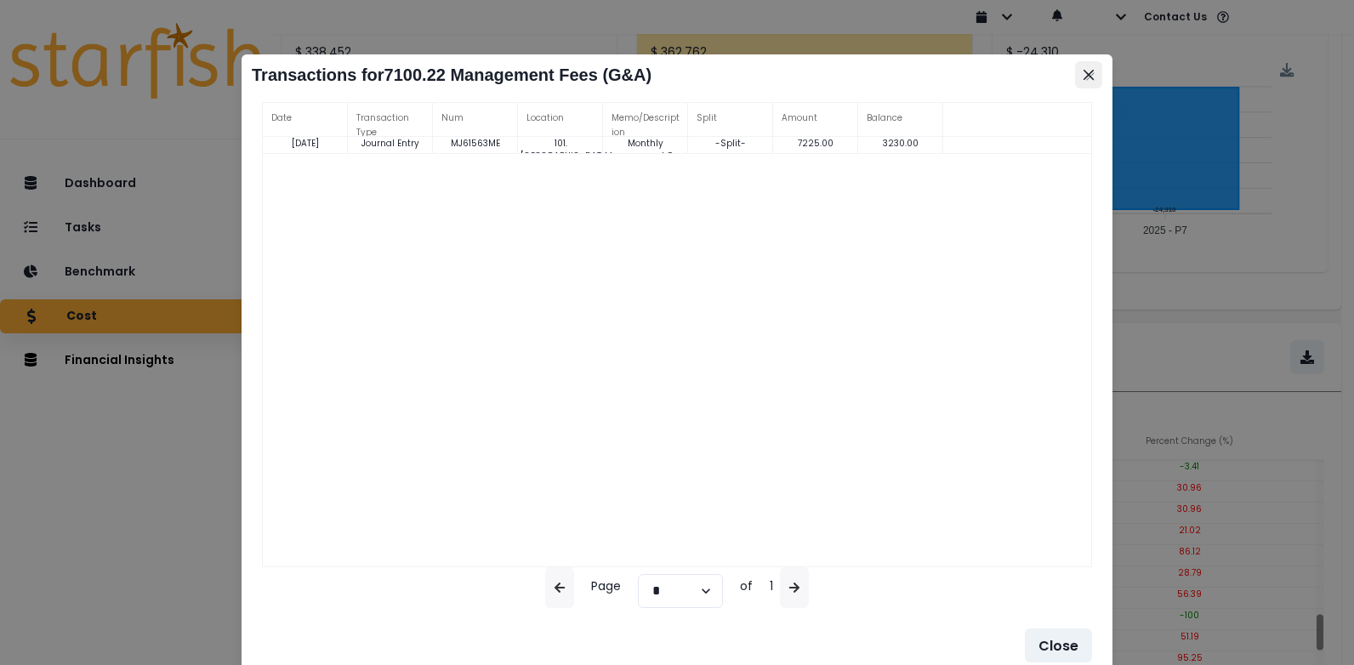
click at [1085, 75] on icon "Close" at bounding box center [1088, 75] width 10 height 10
